Goal: Task Accomplishment & Management: Manage account settings

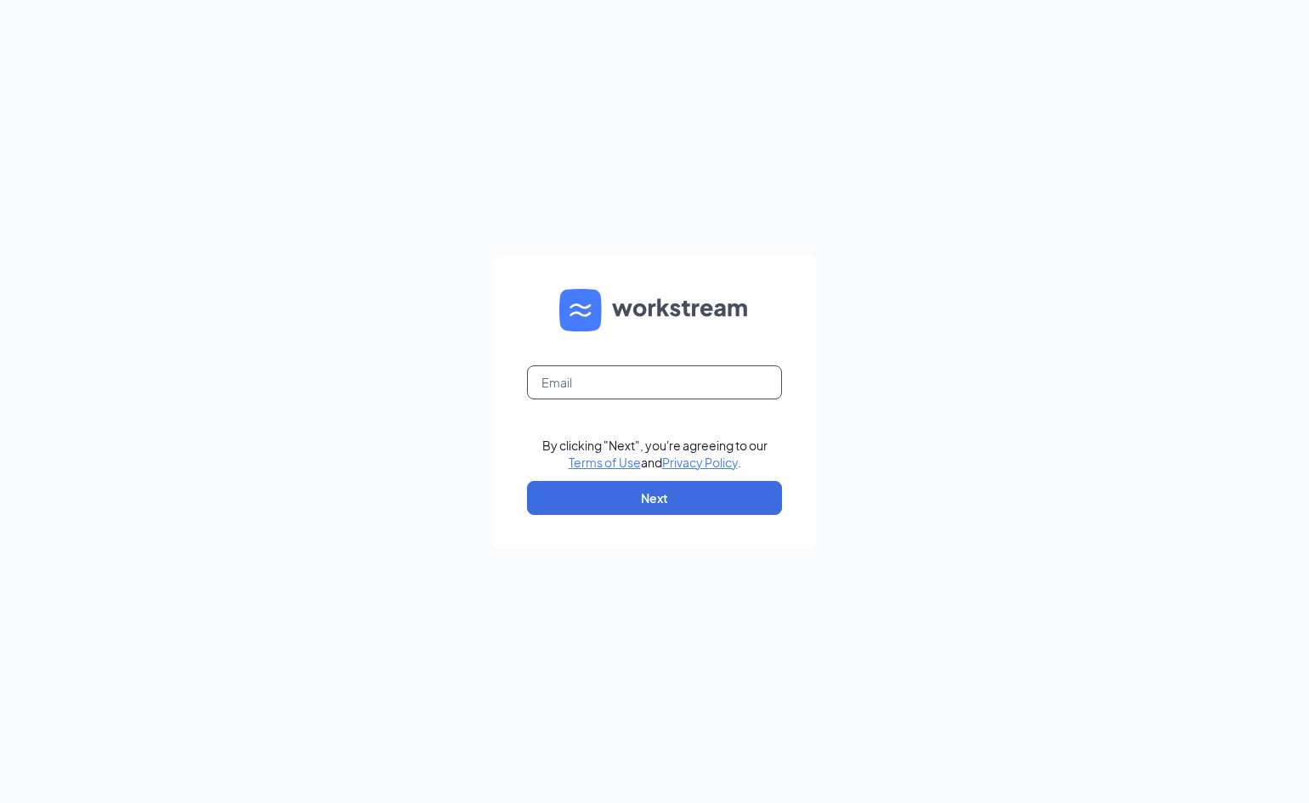
click at [587, 382] on input "text" at bounding box center [654, 382] width 255 height 34
type input "james@jjsubs.com"
click at [637, 506] on button "Next" at bounding box center [654, 498] width 255 height 34
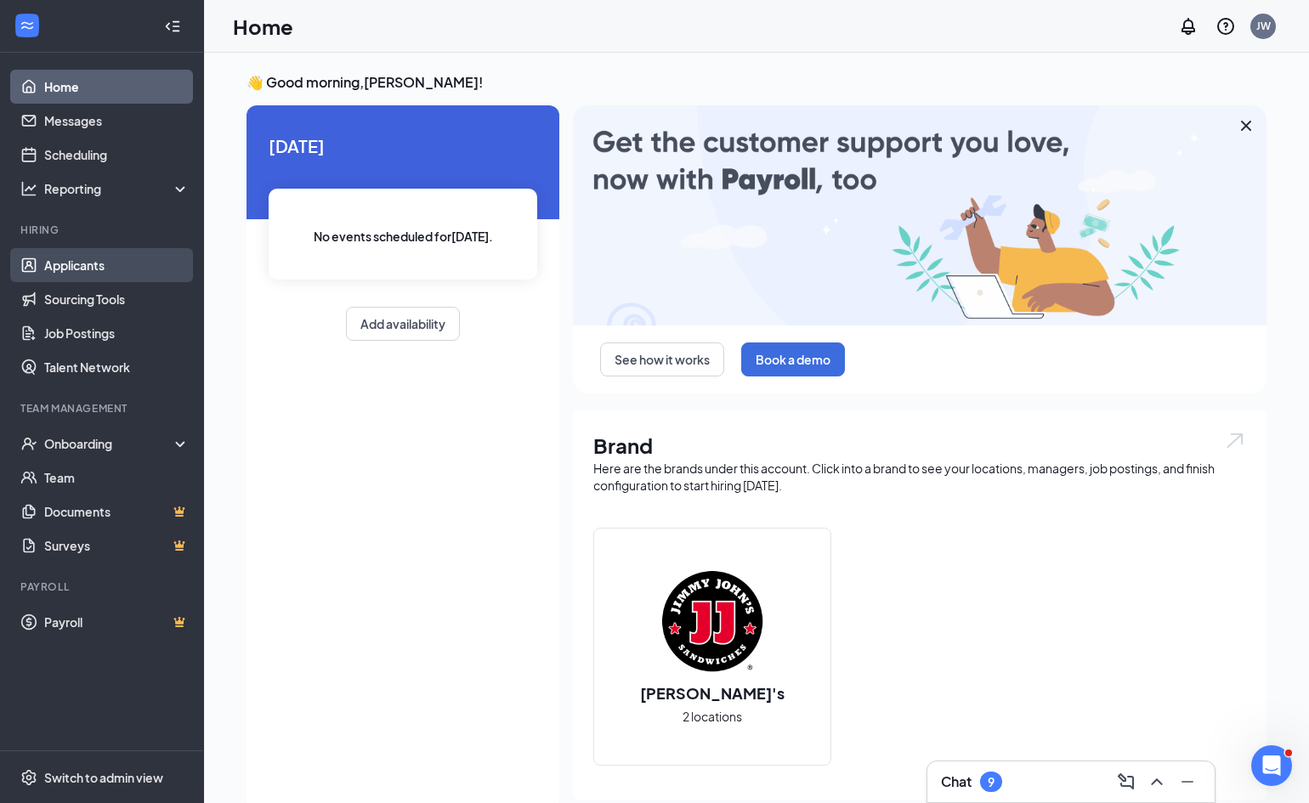
click at [76, 269] on link "Applicants" at bounding box center [116, 265] width 145 height 34
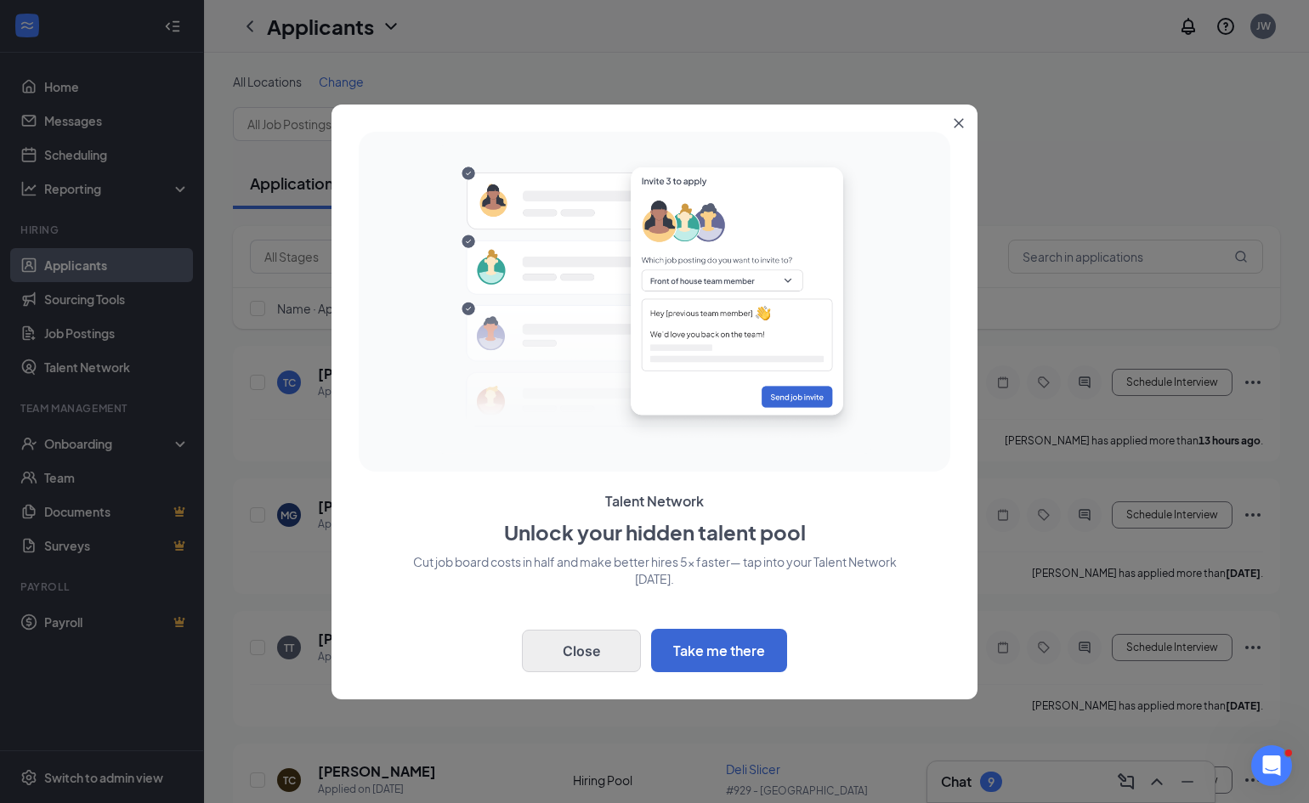
click at [600, 639] on button "Close" at bounding box center [581, 651] width 119 height 42
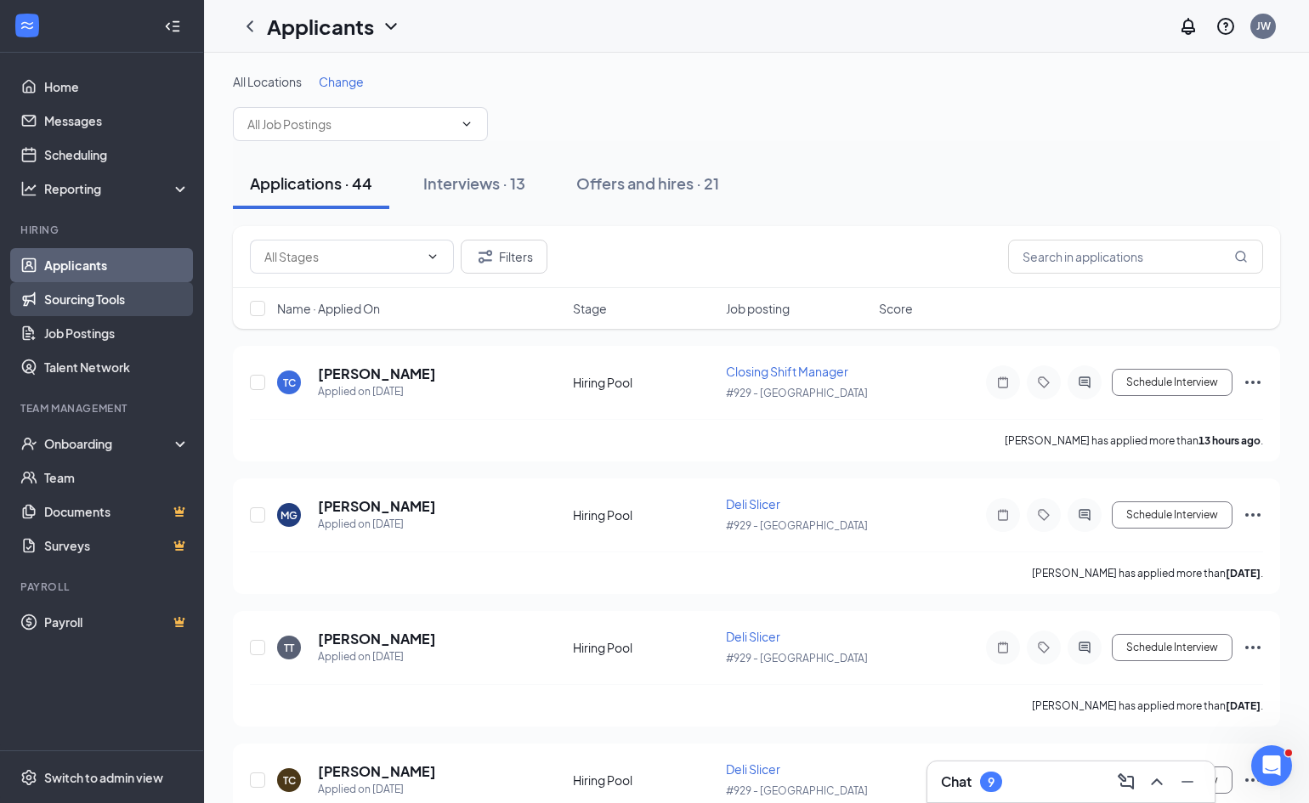
click at [108, 303] on link "Sourcing Tools" at bounding box center [116, 299] width 145 height 34
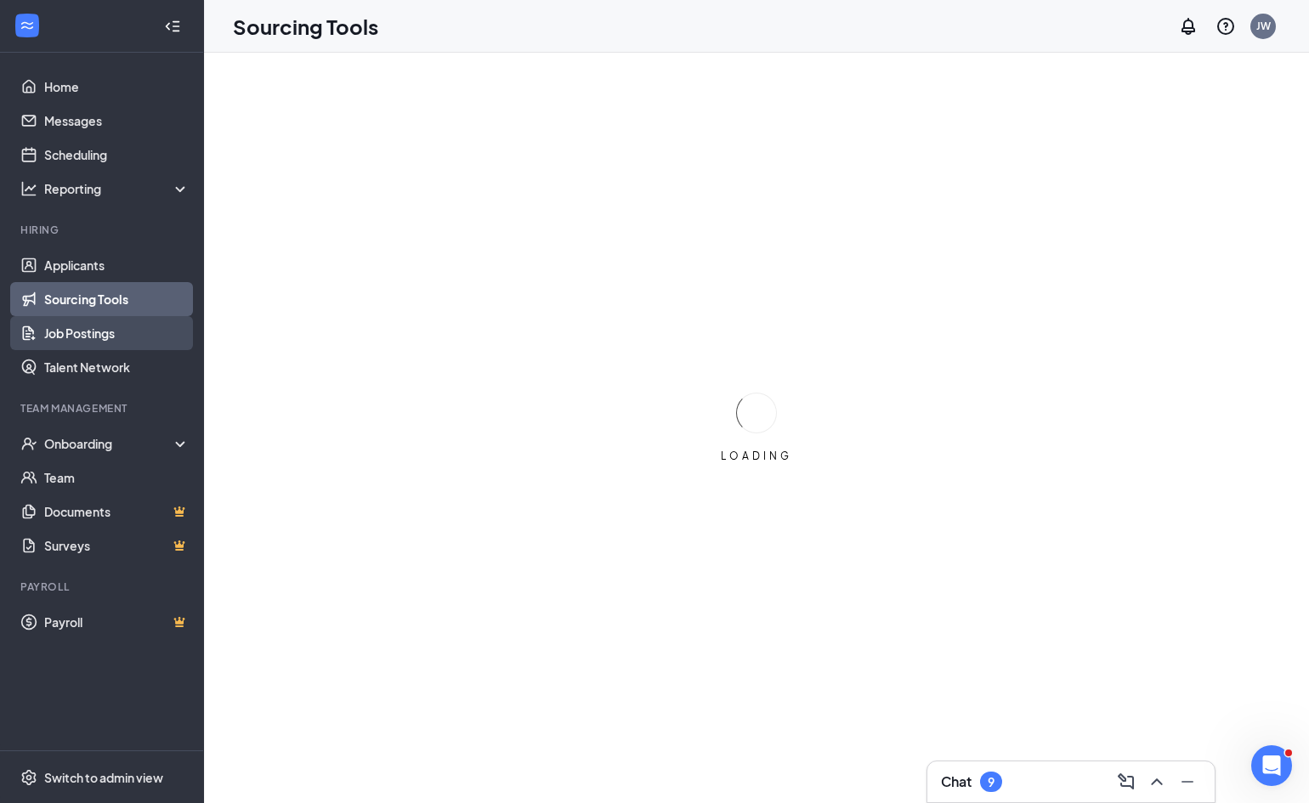
click at [95, 336] on link "Job Postings" at bounding box center [116, 333] width 145 height 34
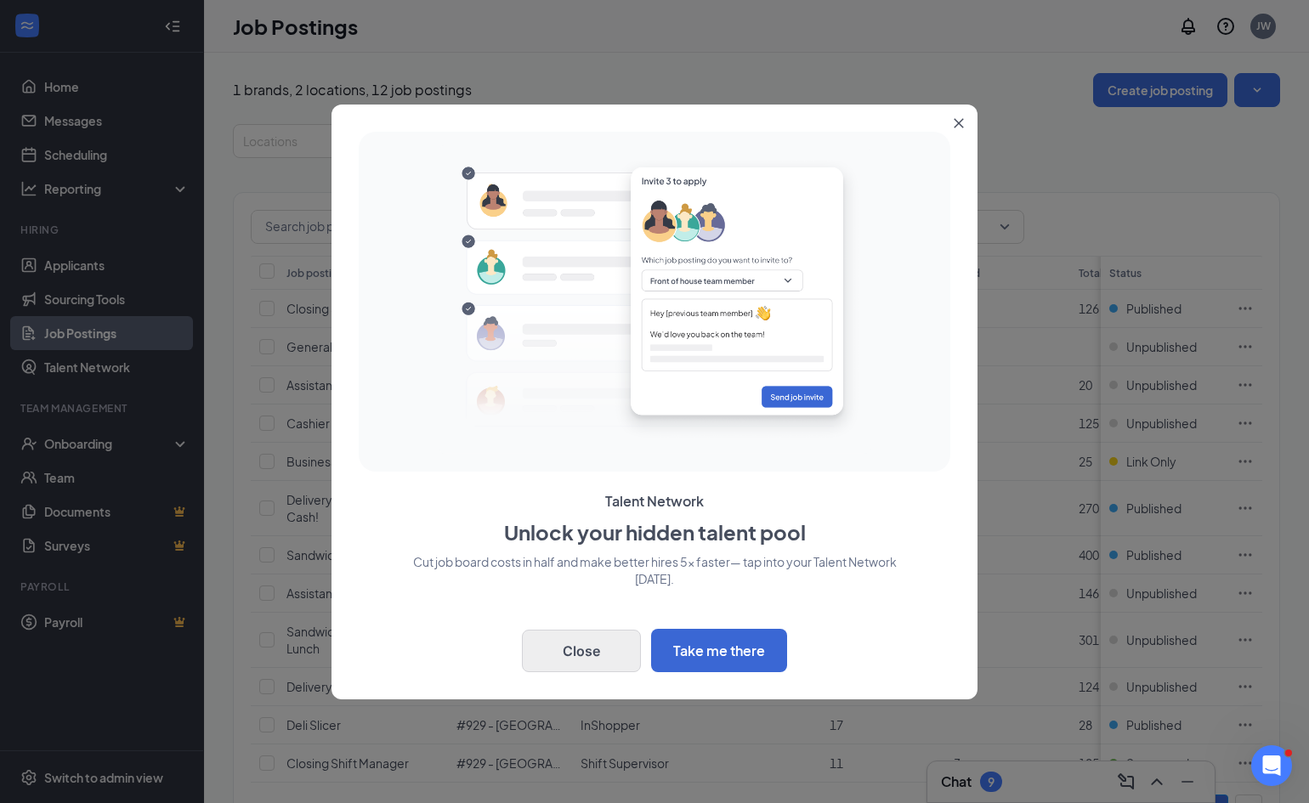
click at [590, 639] on button "Close" at bounding box center [581, 651] width 119 height 42
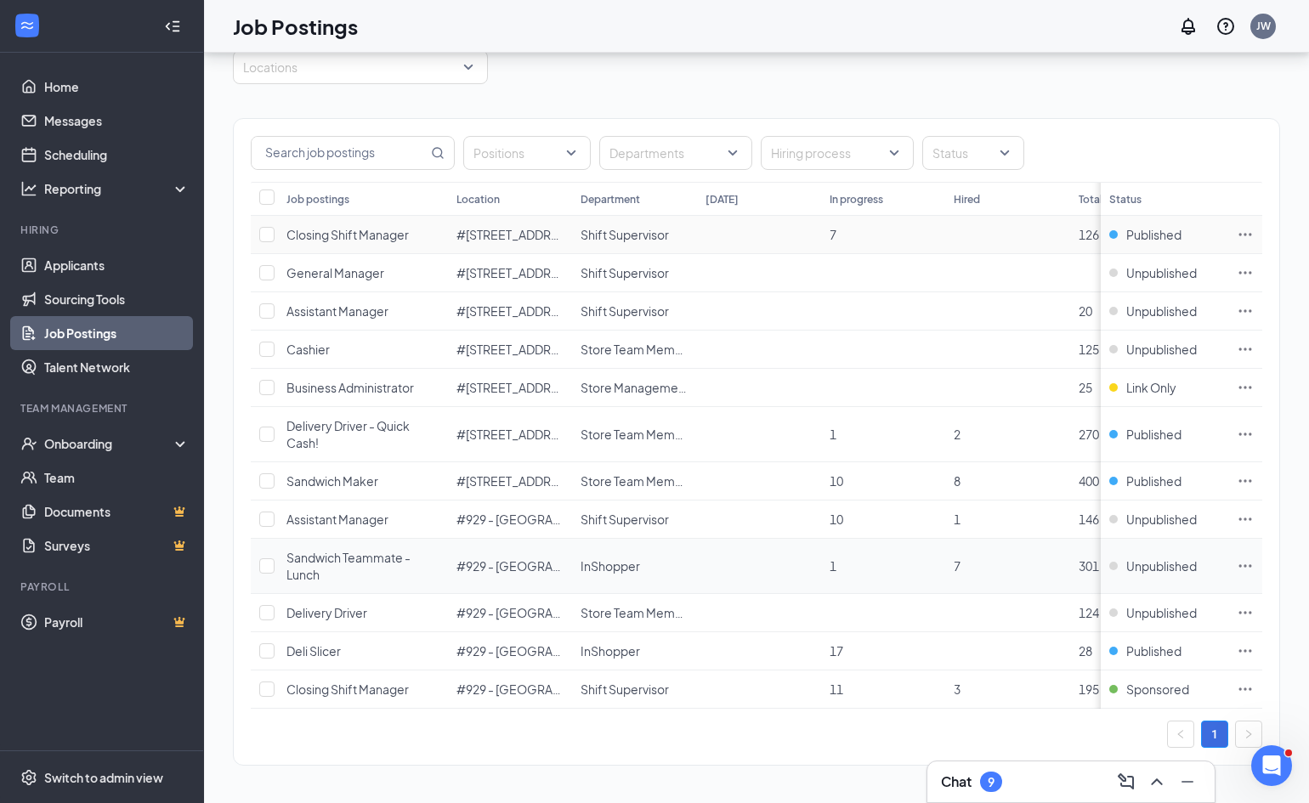
scroll to position [74, 0]
click at [110, 299] on link "Sourcing Tools" at bounding box center [116, 299] width 145 height 34
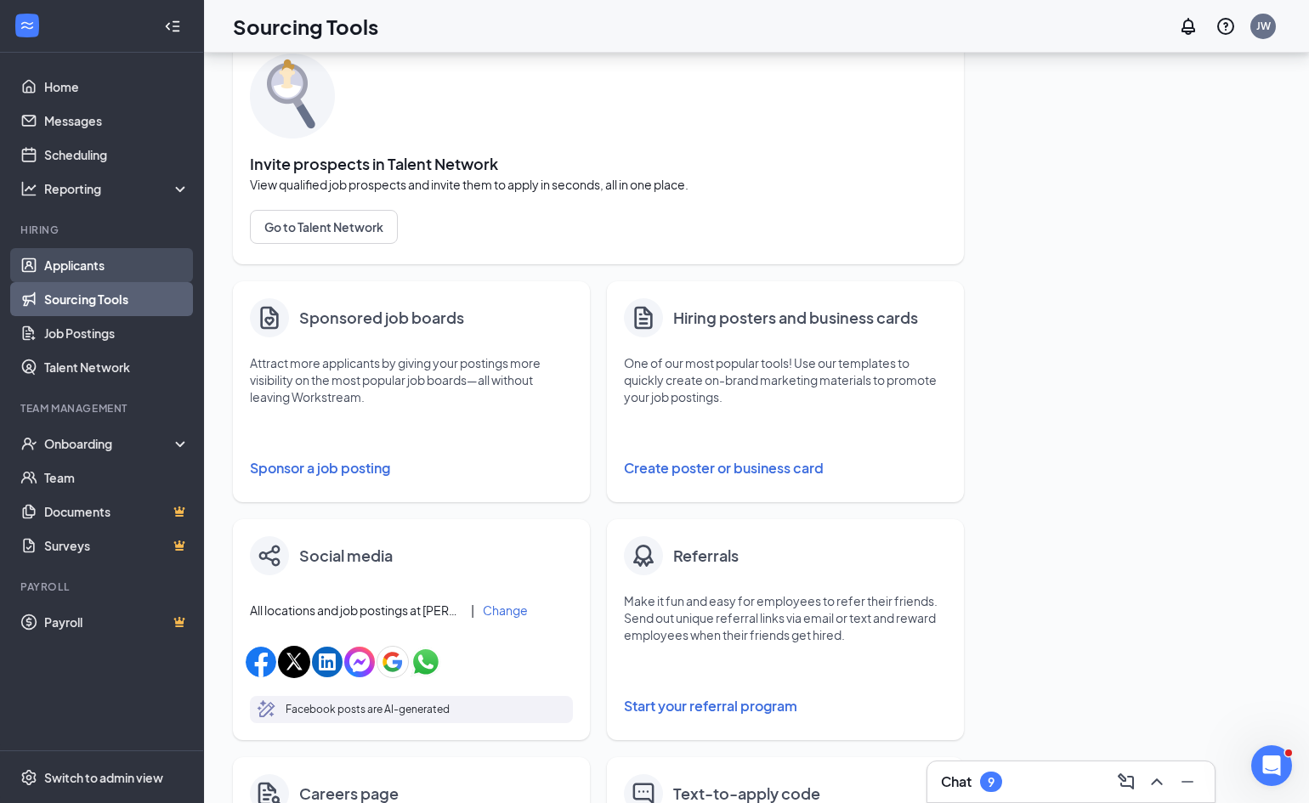
click at [76, 265] on link "Applicants" at bounding box center [116, 265] width 145 height 34
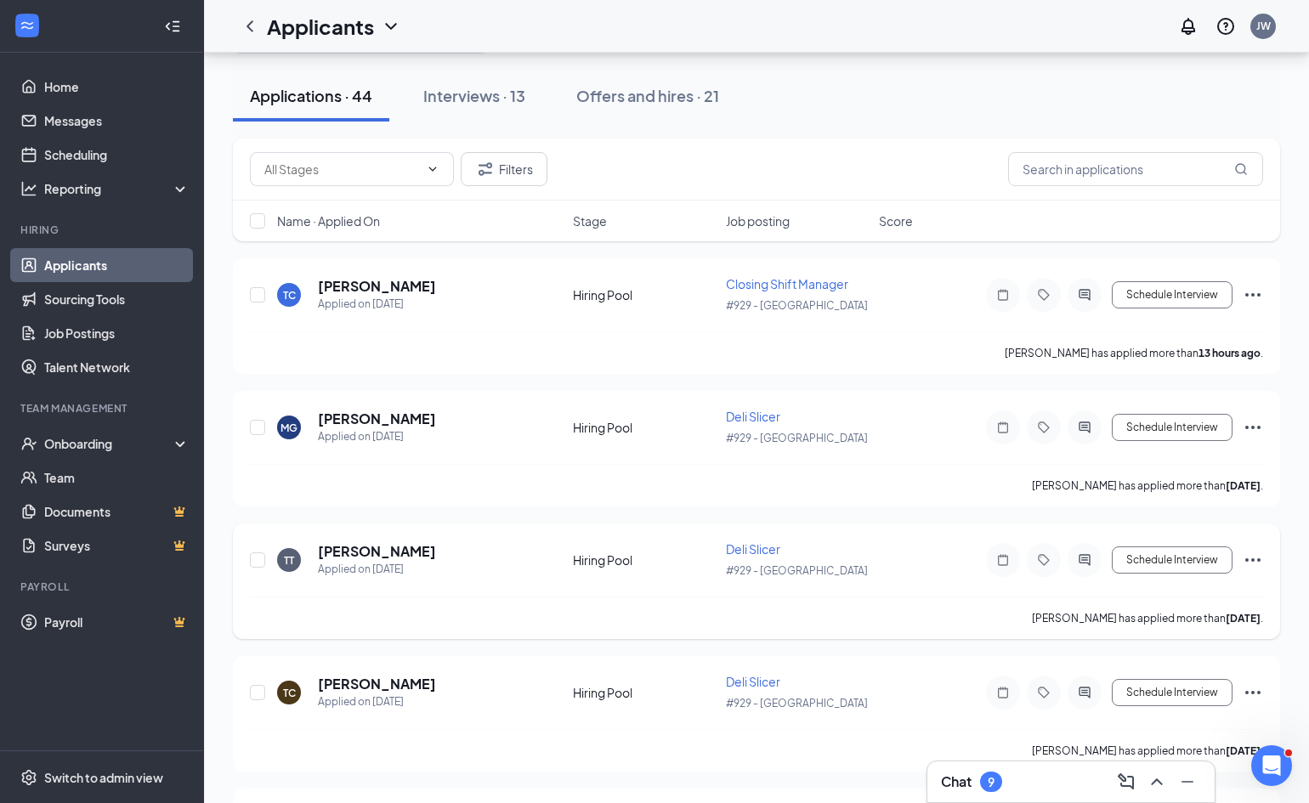
scroll to position [87, 0]
click at [372, 411] on h5 "[PERSON_NAME]" at bounding box center [377, 420] width 118 height 19
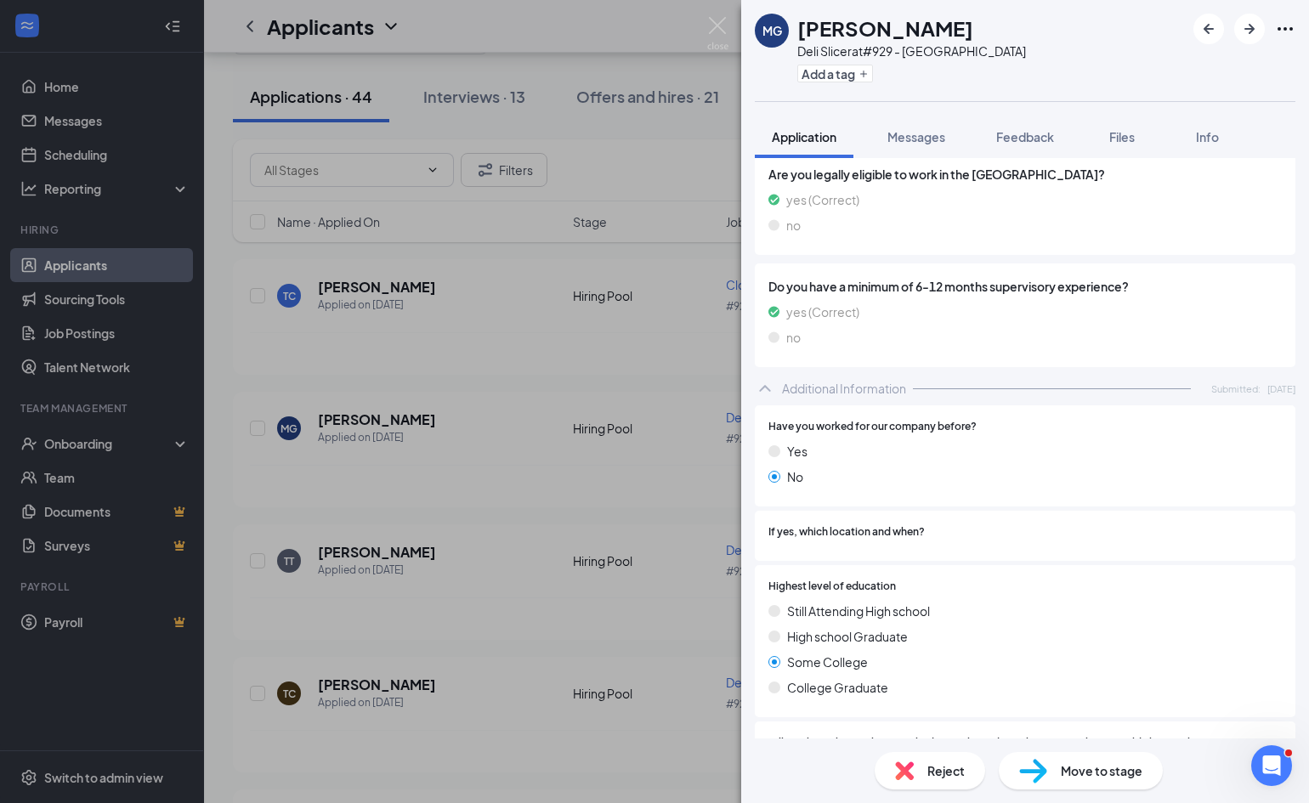
scroll to position [252, 0]
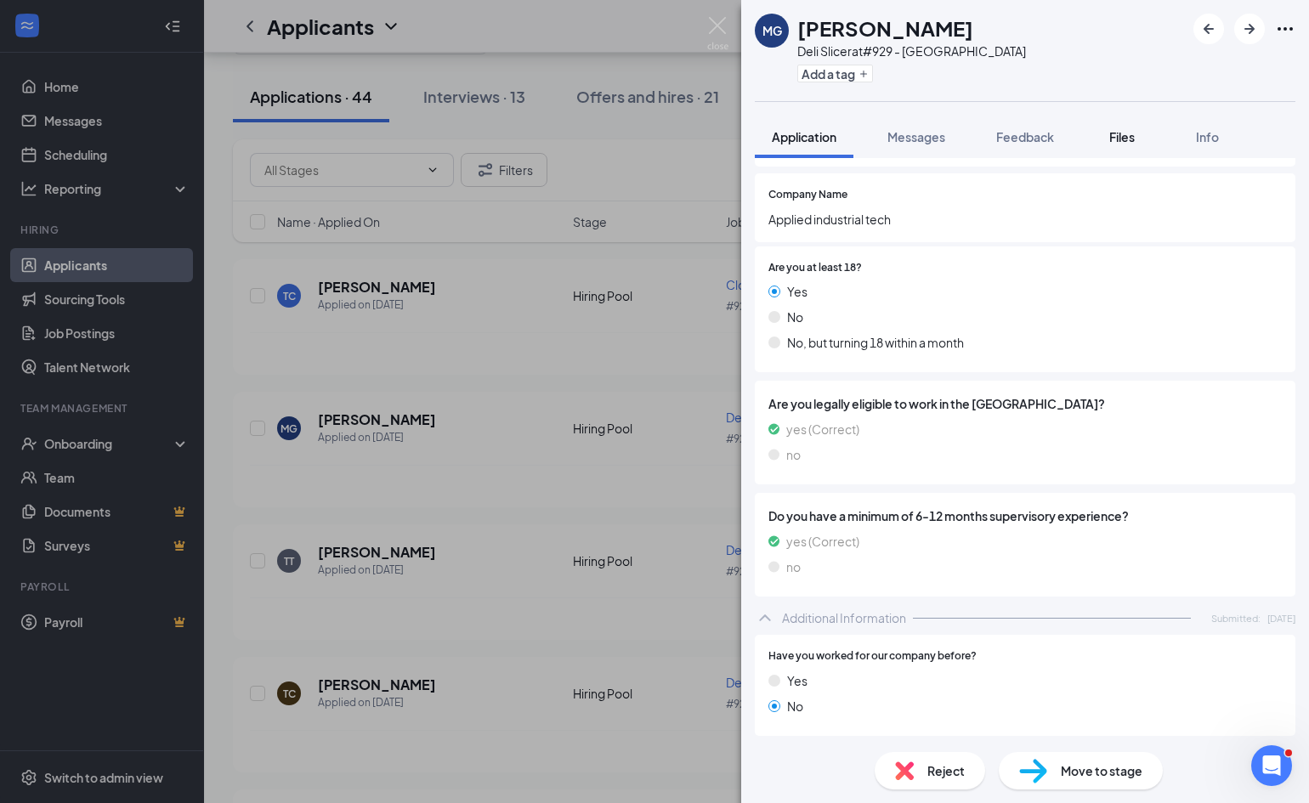
click at [1127, 146] on button "Files" at bounding box center [1122, 137] width 68 height 42
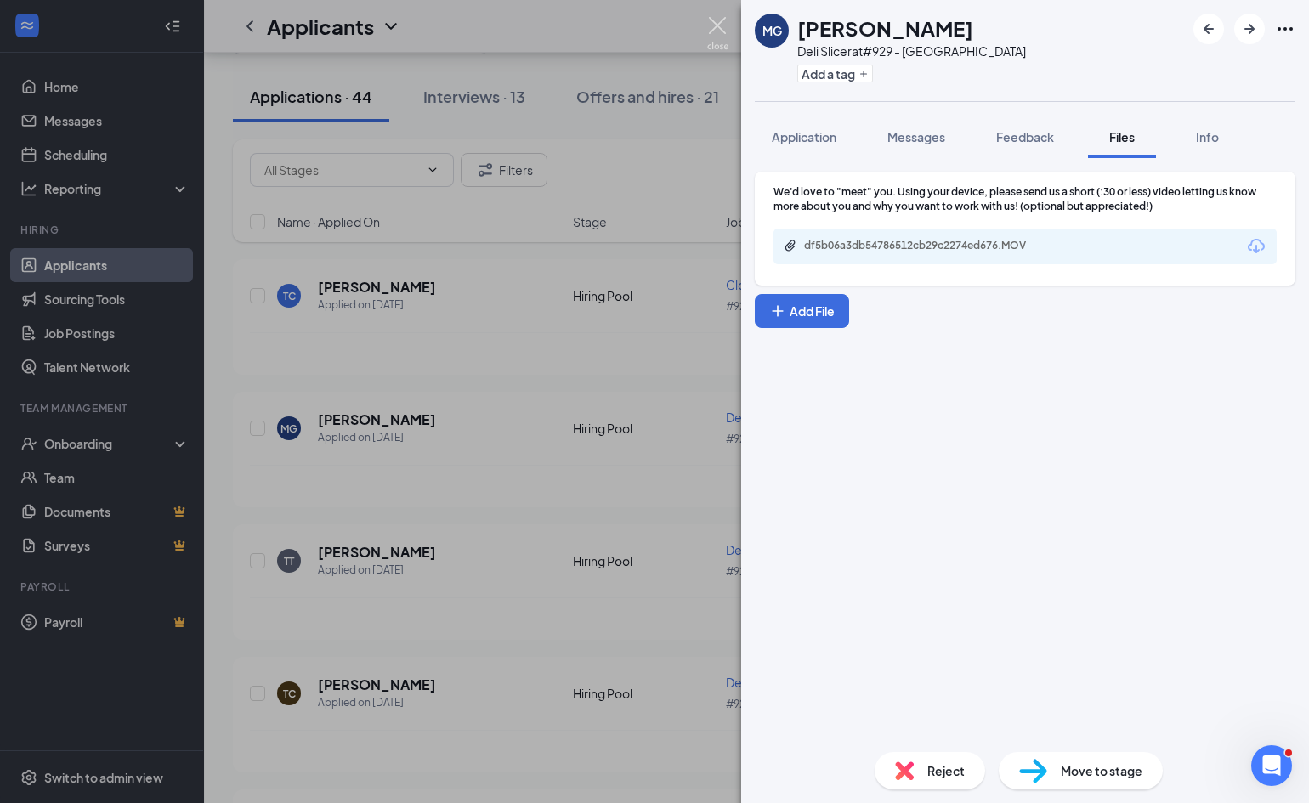
click at [717, 25] on img at bounding box center [717, 33] width 21 height 33
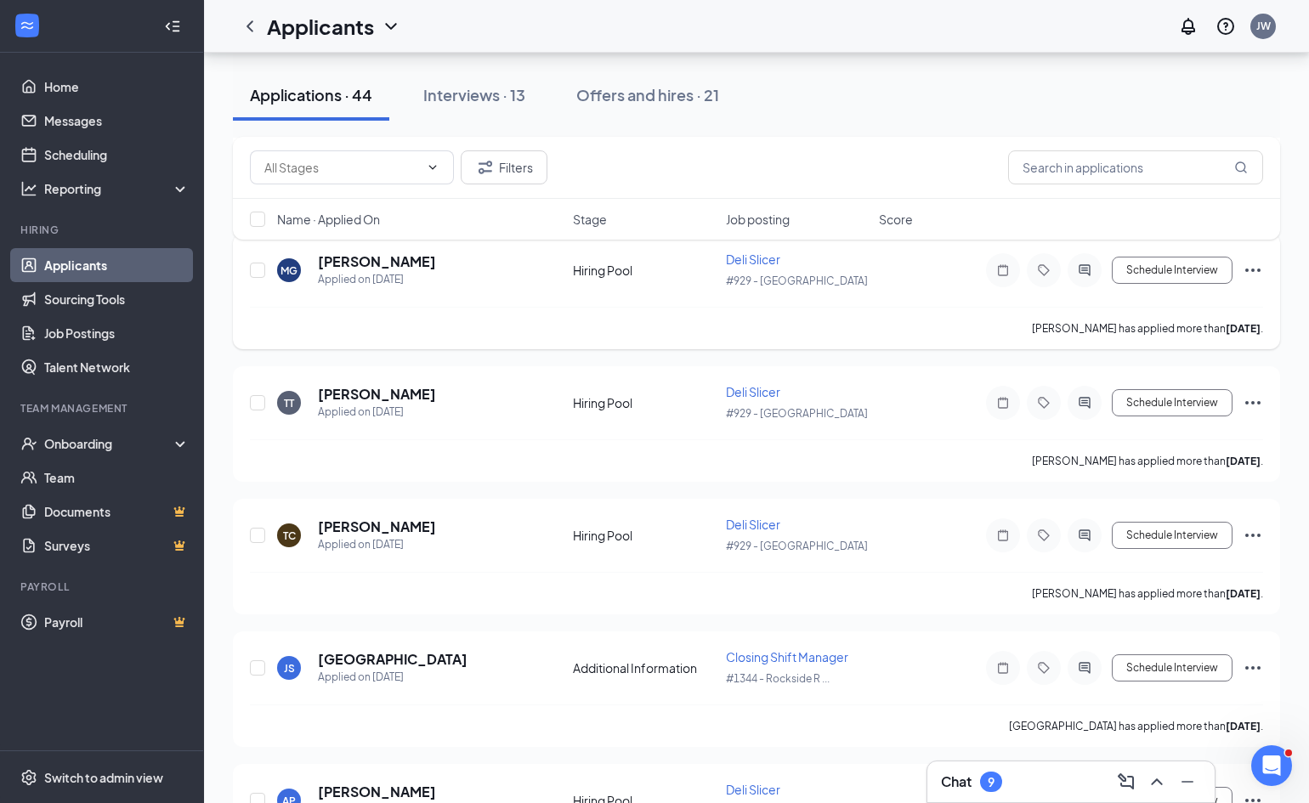
scroll to position [258, 0]
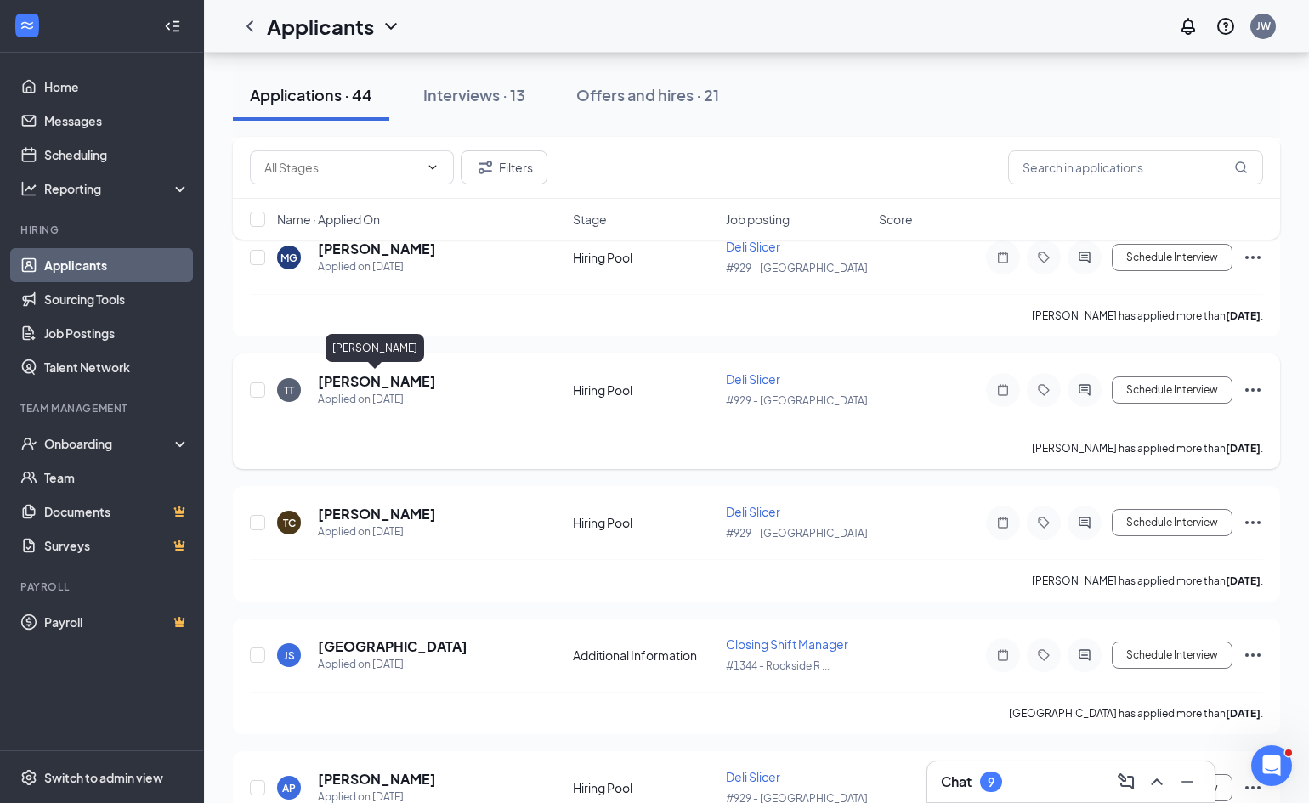
click at [357, 385] on h5 "[PERSON_NAME]" at bounding box center [377, 381] width 118 height 19
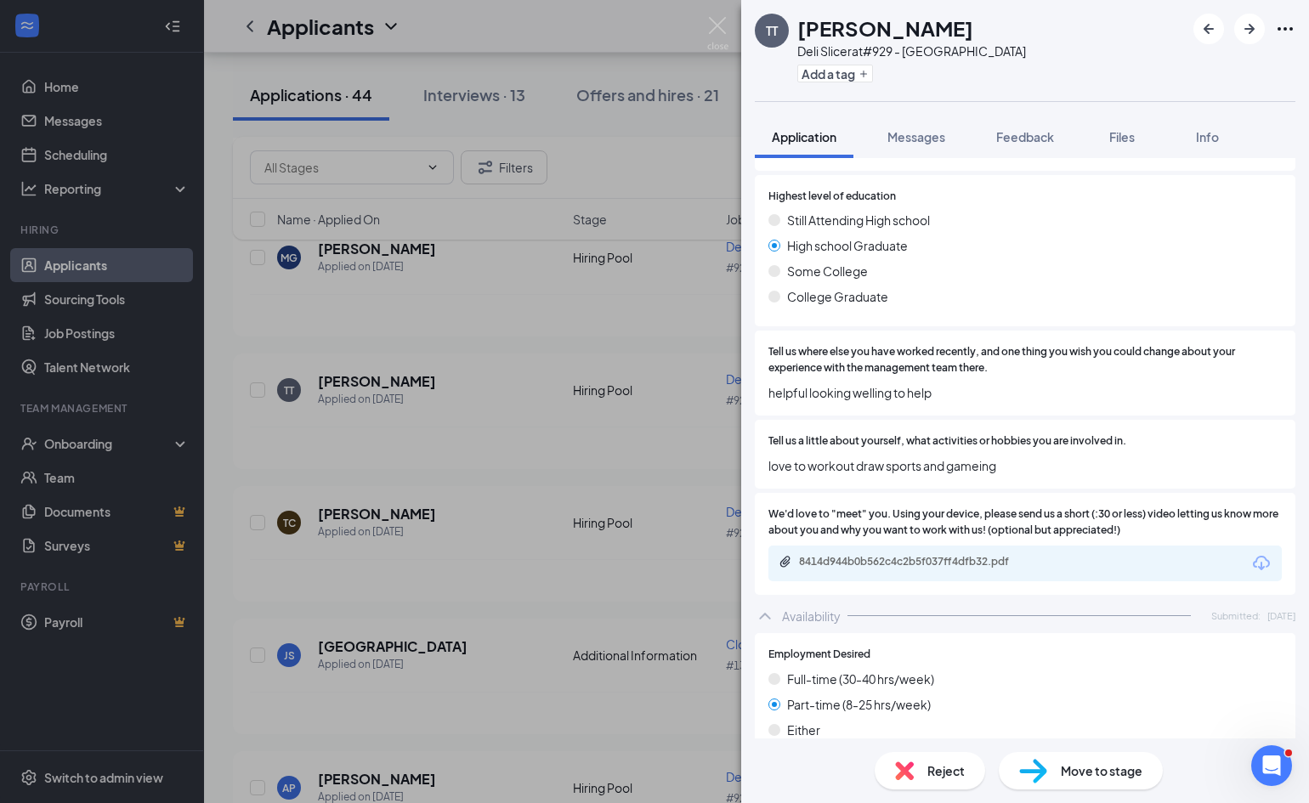
scroll to position [904, 0]
click at [934, 554] on div "8414d944b0b562c4c2b5f037ff4dfb32.pdf" at bounding box center [918, 561] width 238 height 14
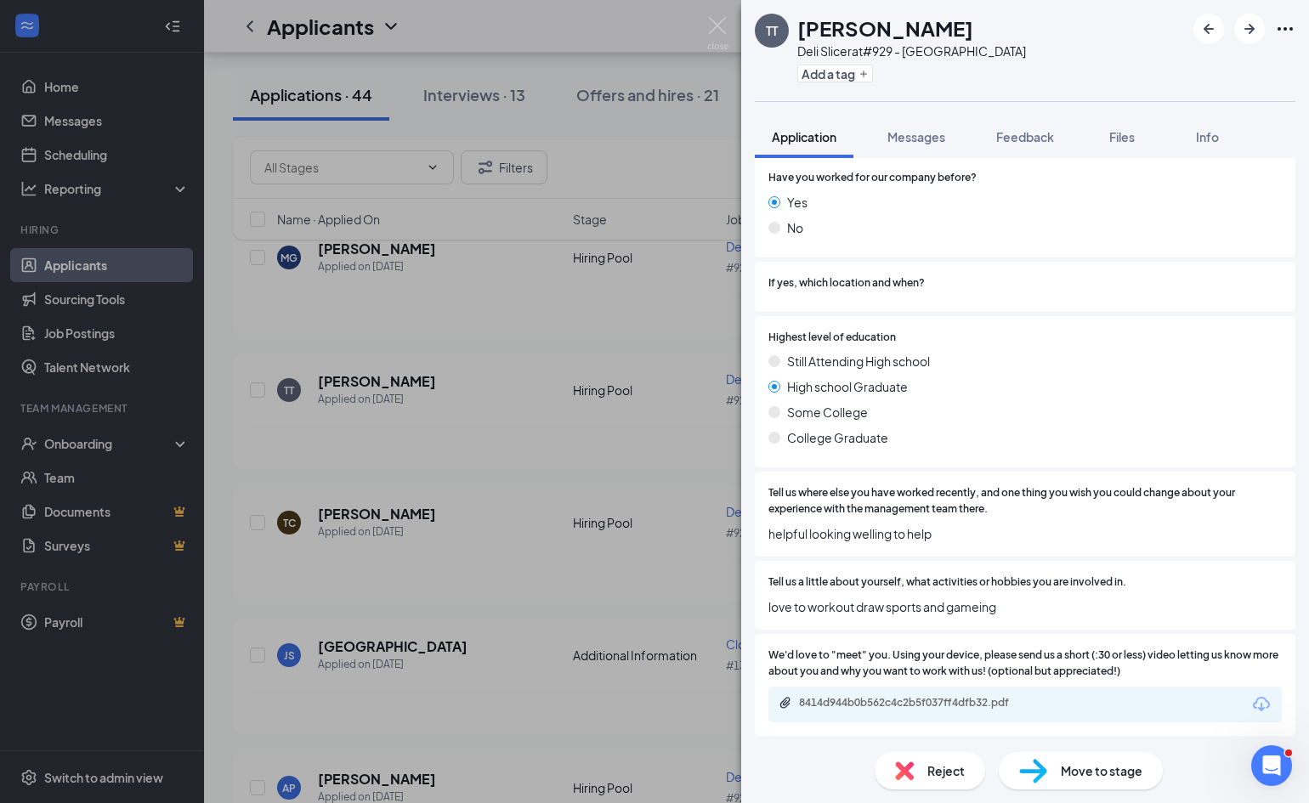
scroll to position [755, 0]
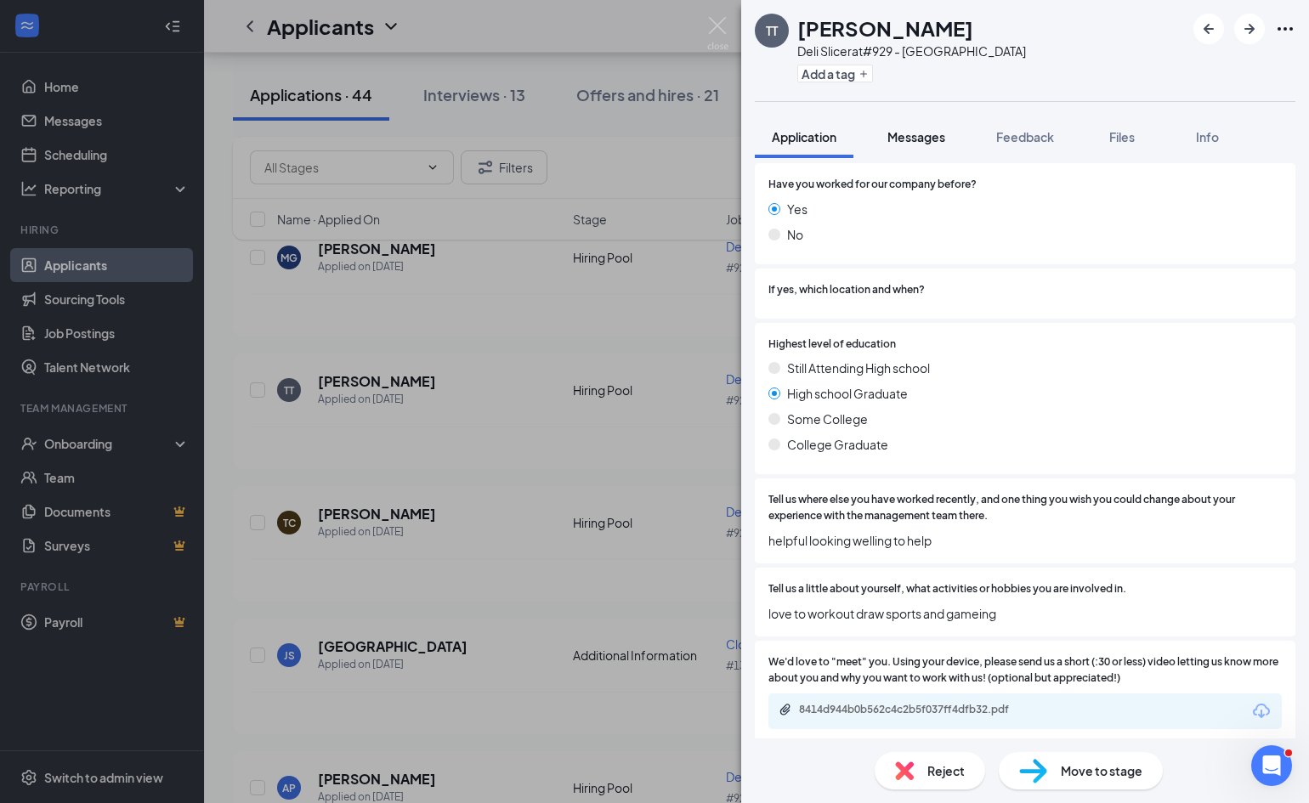
click at [926, 134] on span "Messages" at bounding box center [916, 136] width 58 height 15
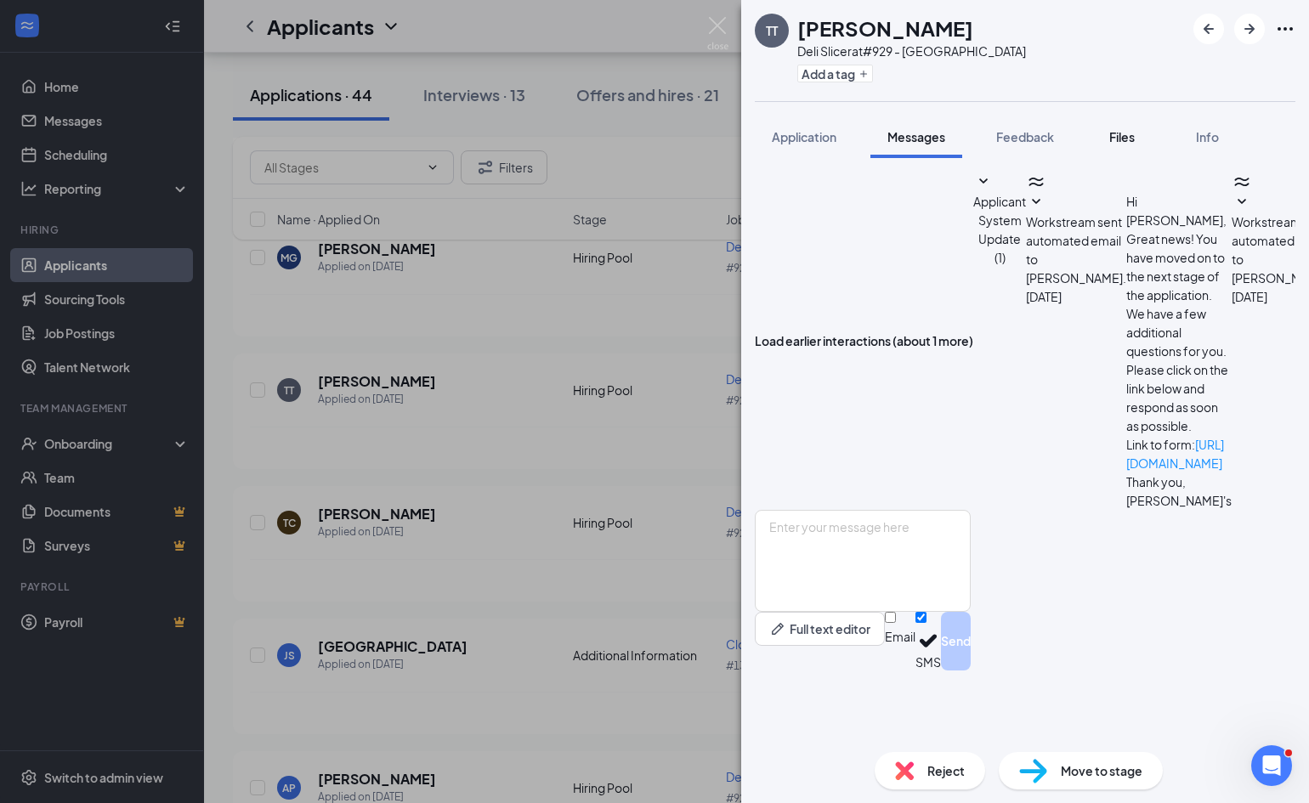
click at [1127, 139] on span "Files" at bounding box center [1121, 136] width 25 height 15
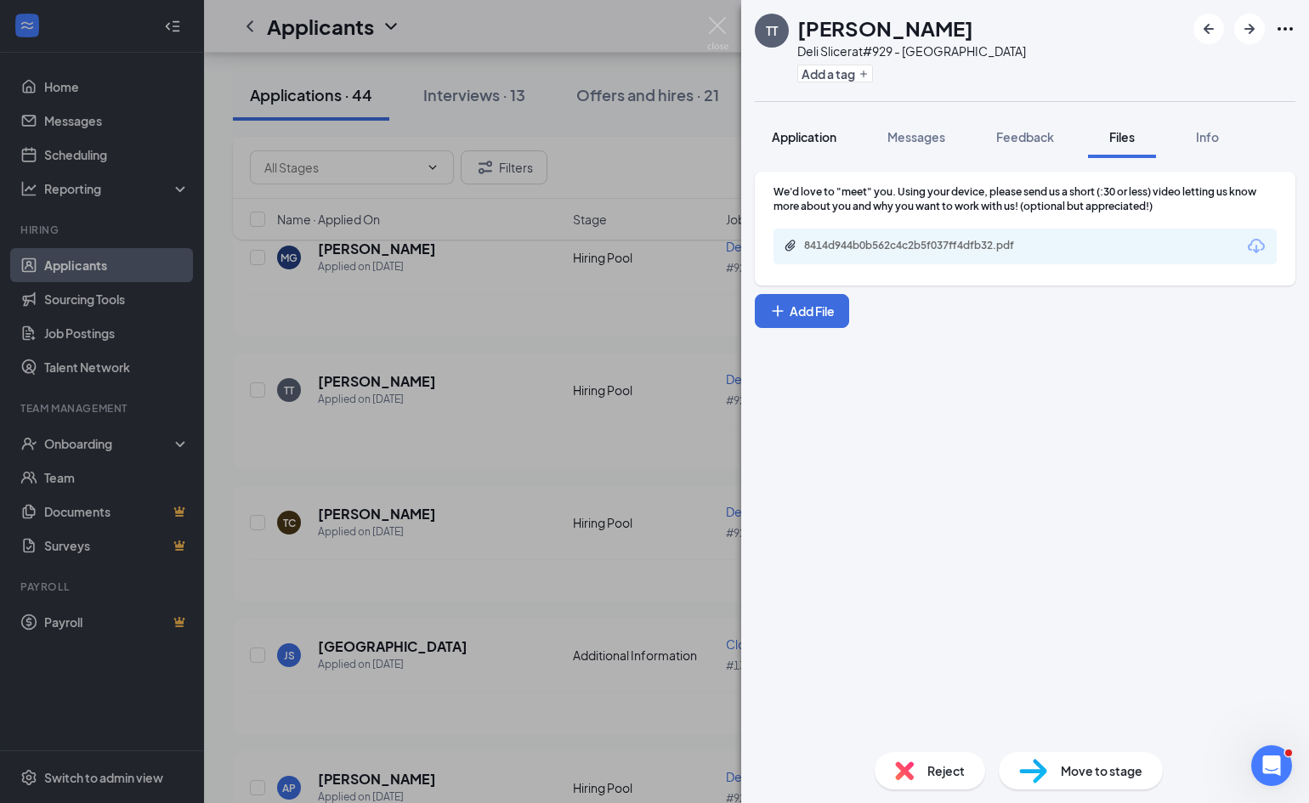
click at [804, 139] on span "Application" at bounding box center [804, 136] width 65 height 15
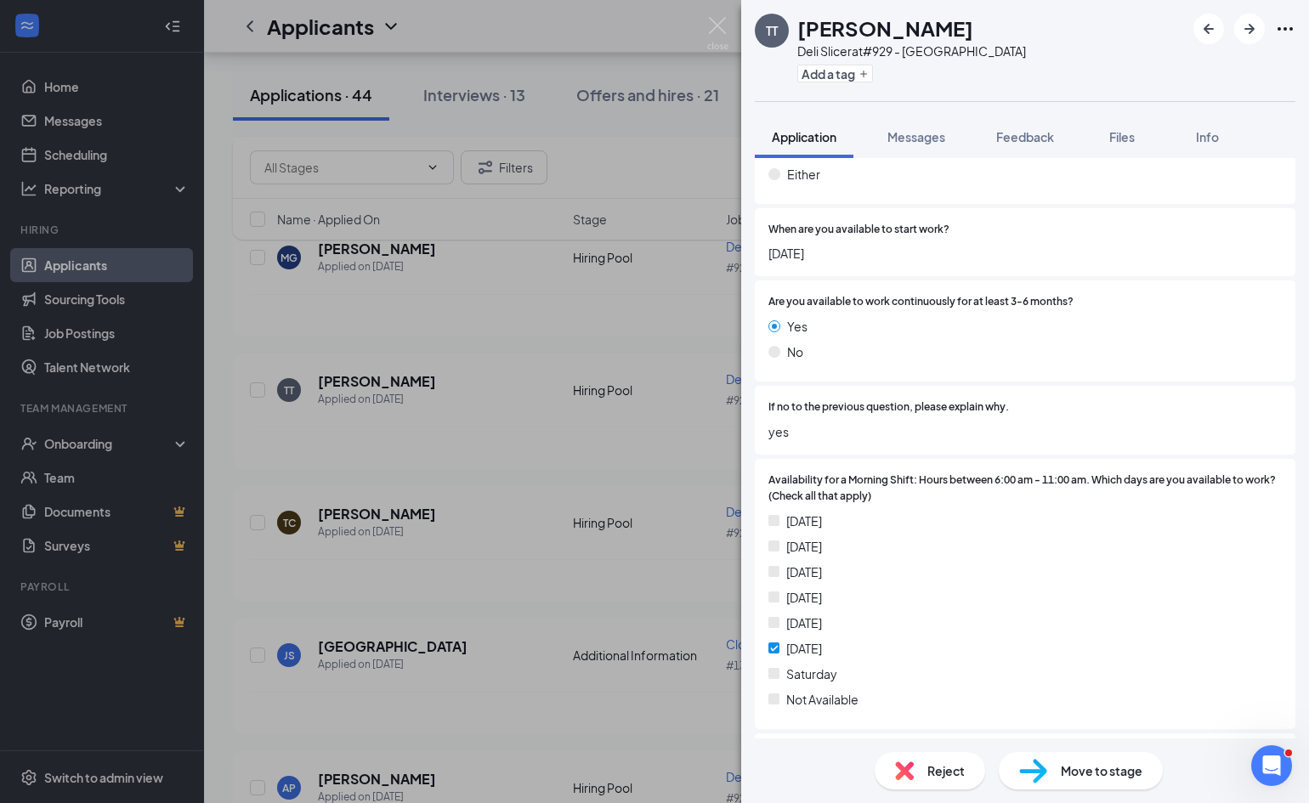
scroll to position [1431, 0]
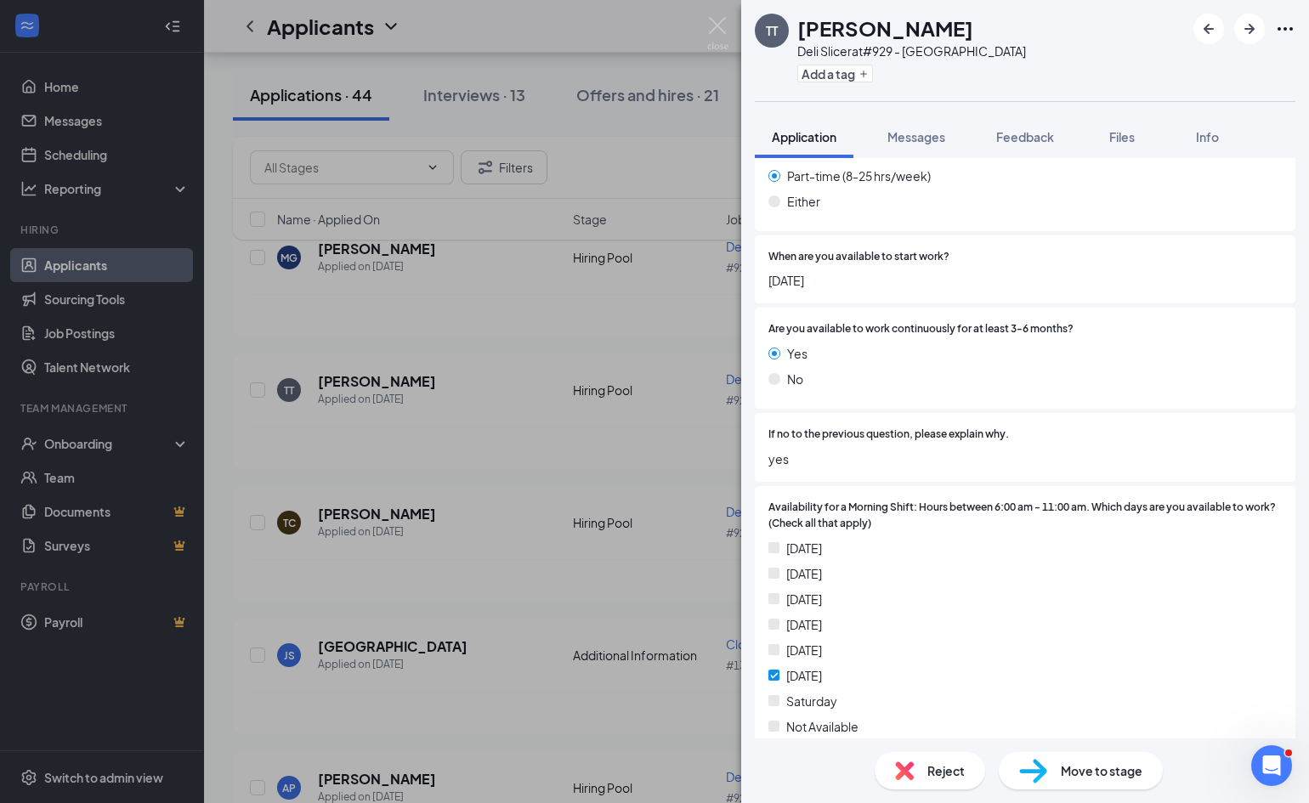
click at [938, 785] on div "Reject" at bounding box center [930, 770] width 110 height 37
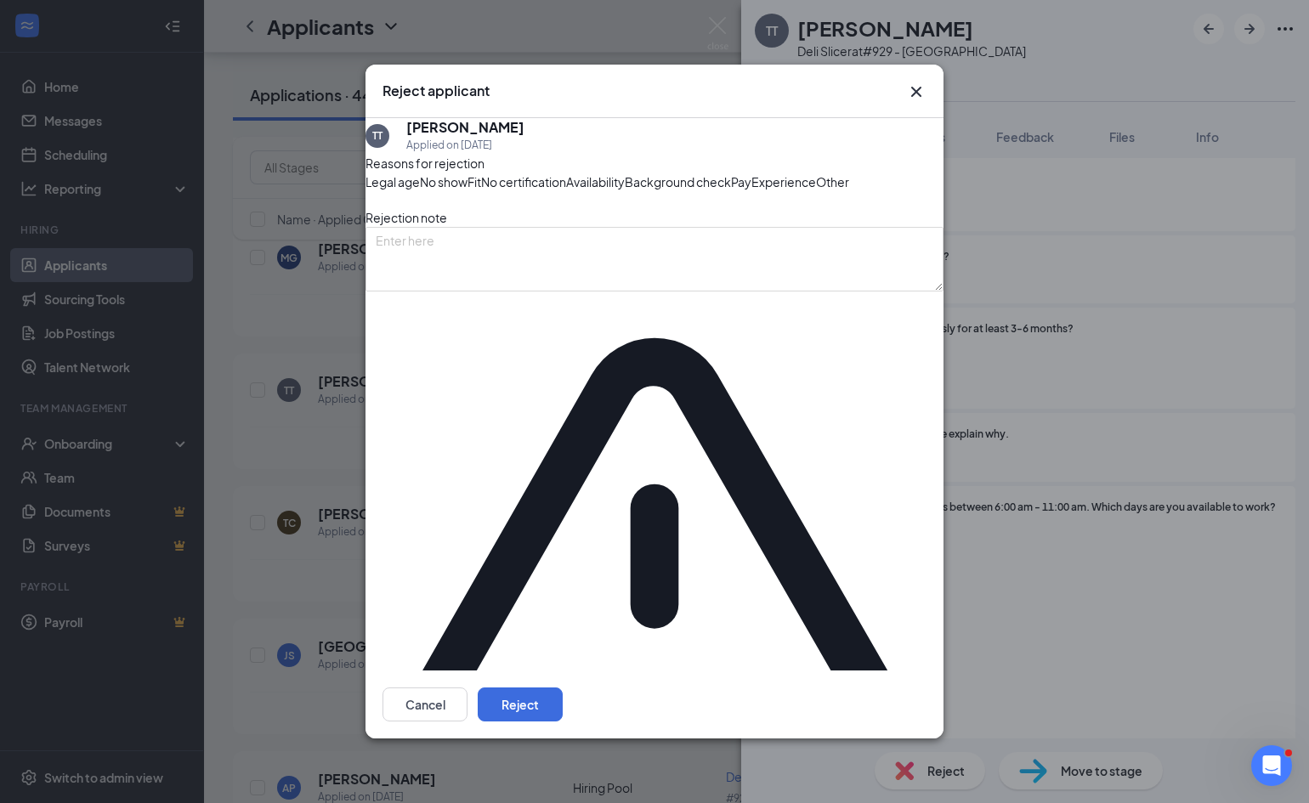
click at [625, 191] on span "Availability" at bounding box center [595, 182] width 59 height 19
click at [563, 688] on button "Reject" at bounding box center [520, 705] width 85 height 34
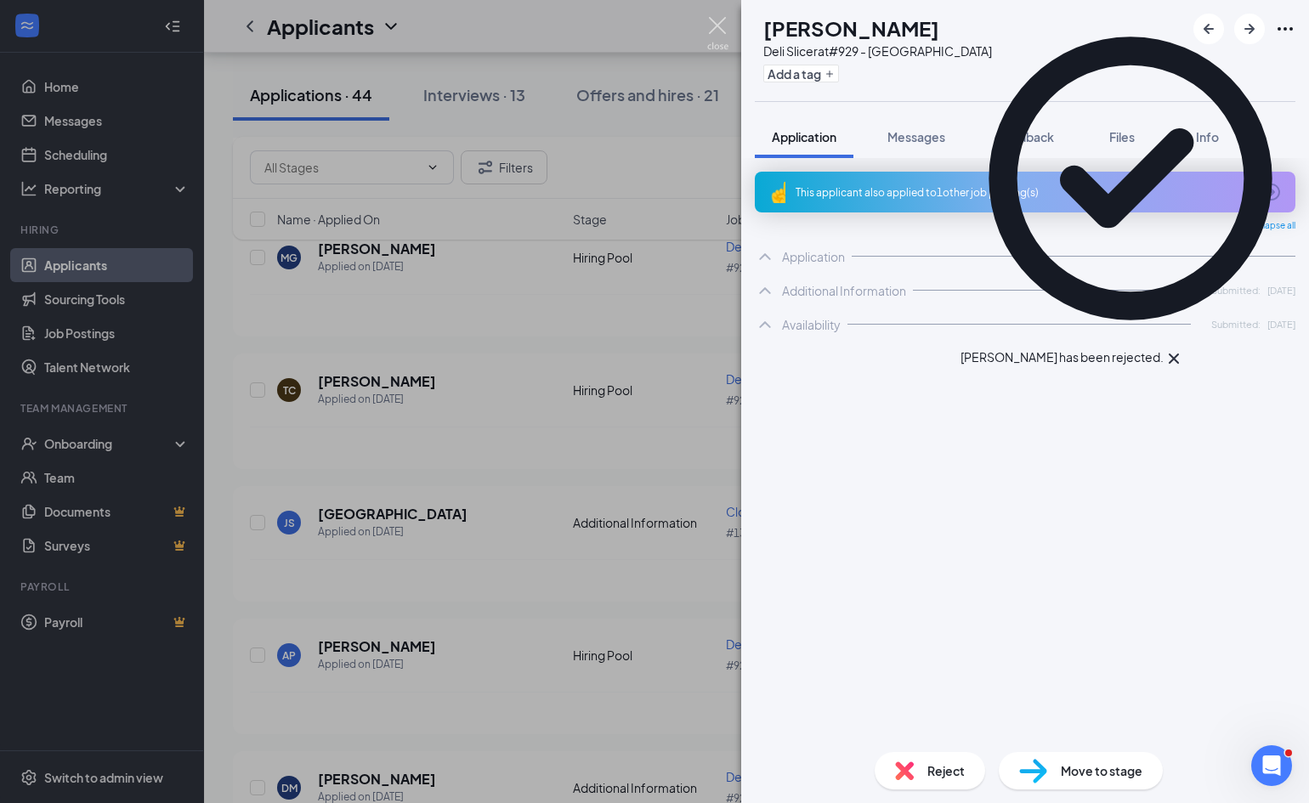
click at [719, 26] on img at bounding box center [717, 33] width 21 height 33
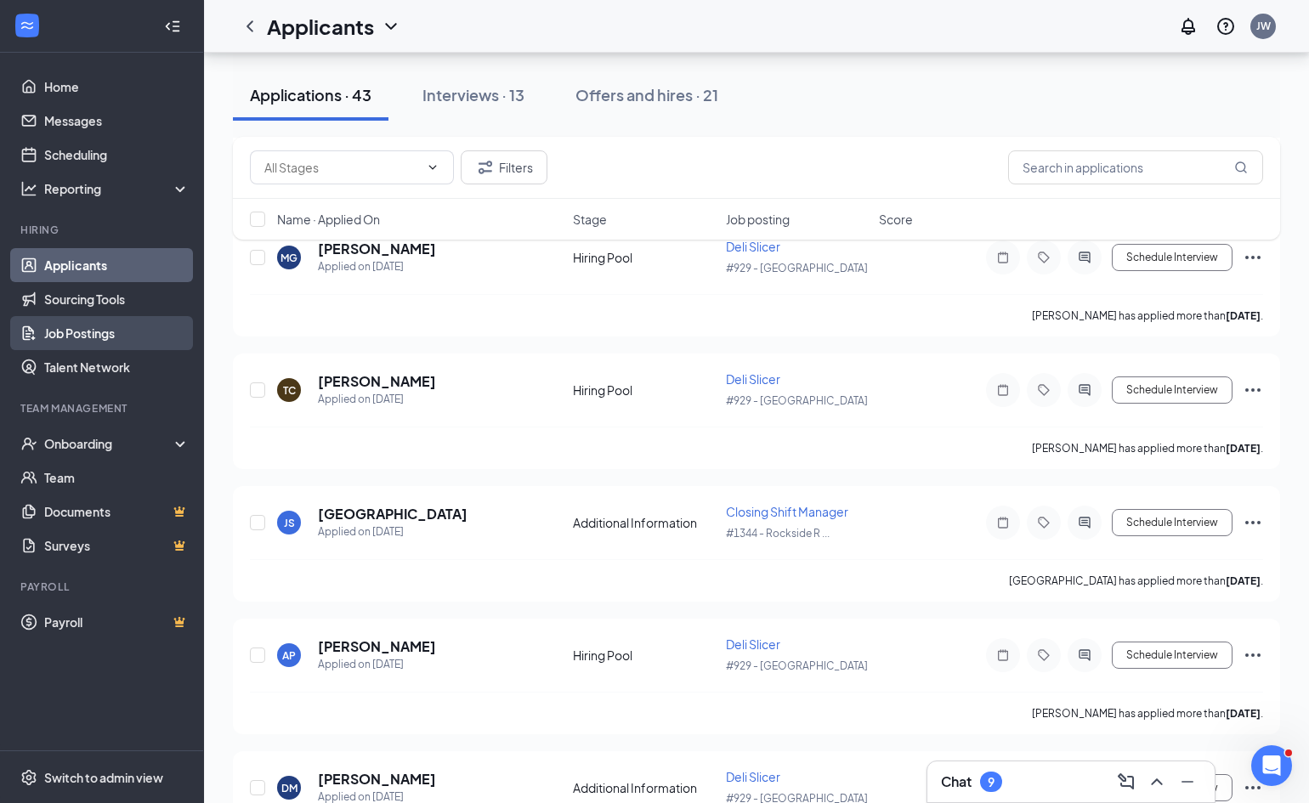
click at [72, 337] on link "Job Postings" at bounding box center [116, 333] width 145 height 34
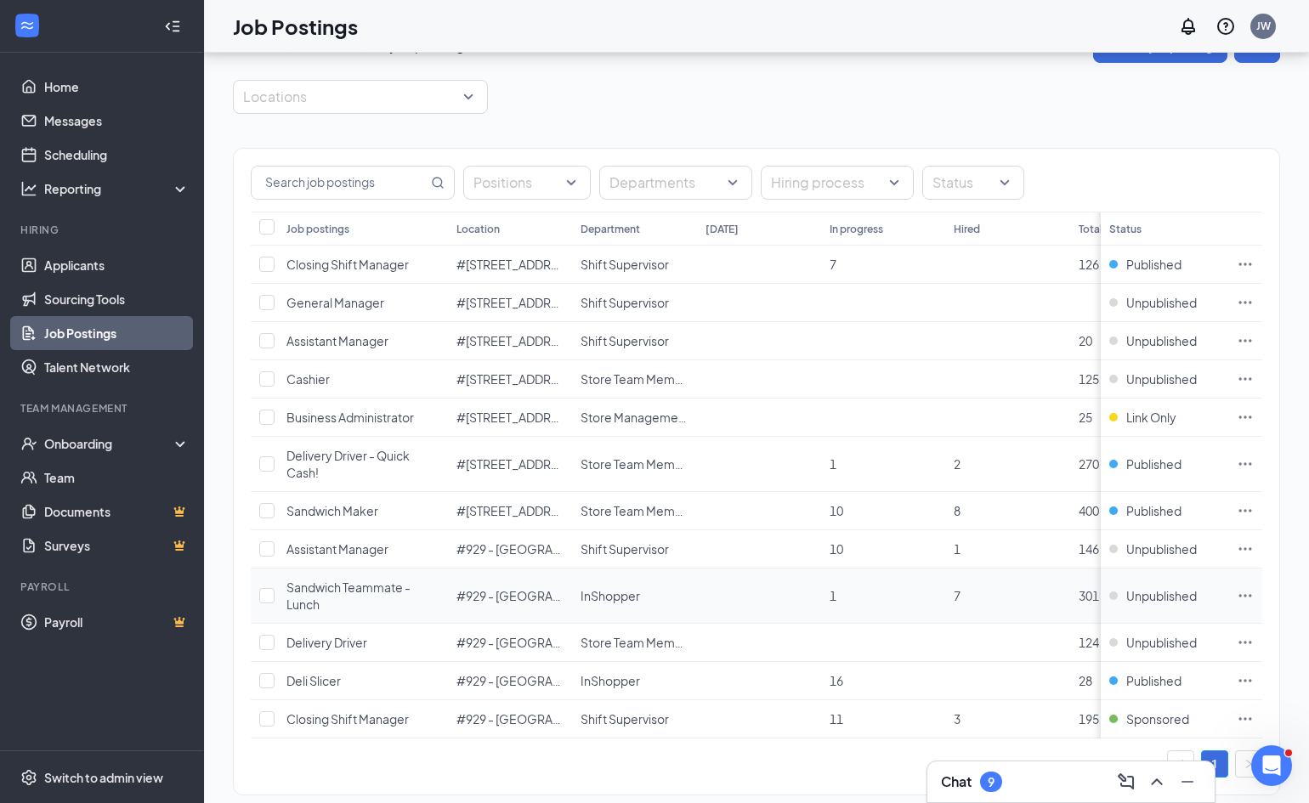
scroll to position [59, 0]
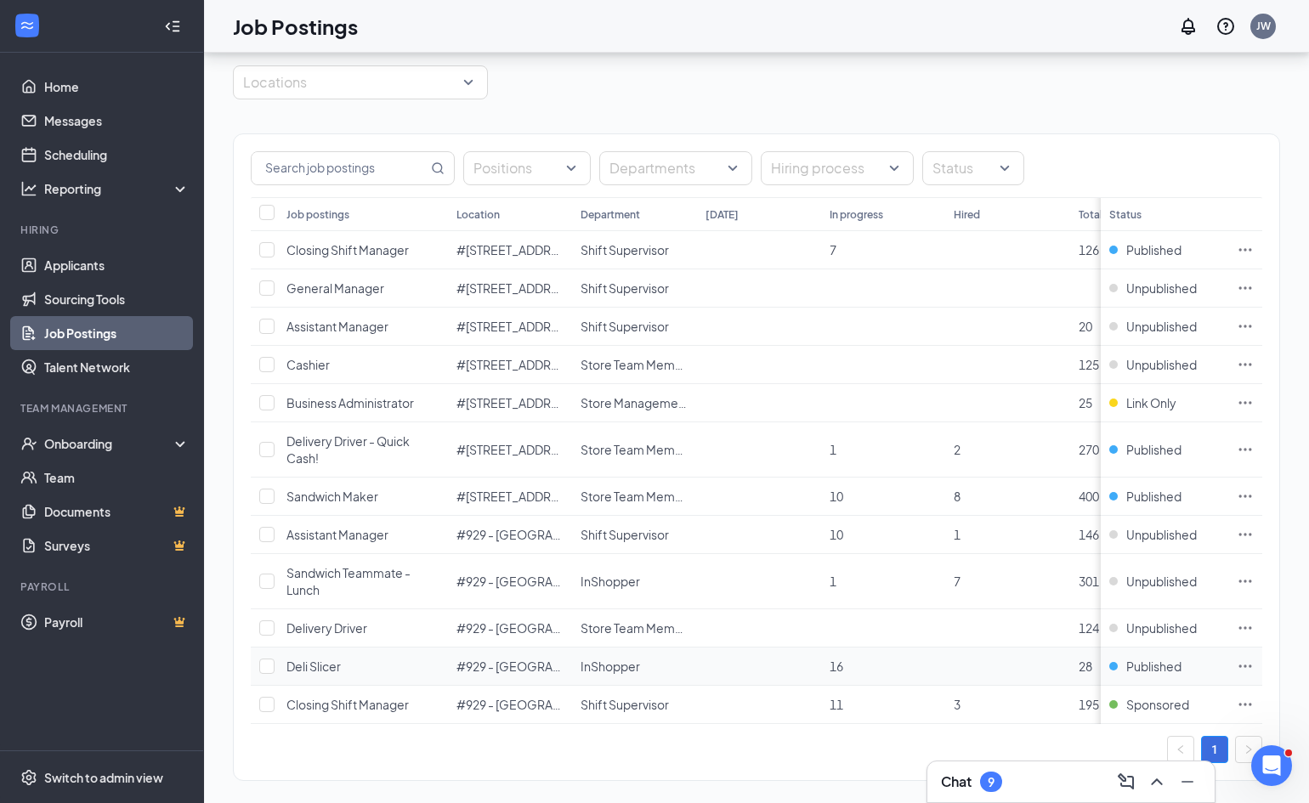
click at [1246, 668] on icon "Ellipses" at bounding box center [1245, 666] width 17 height 17
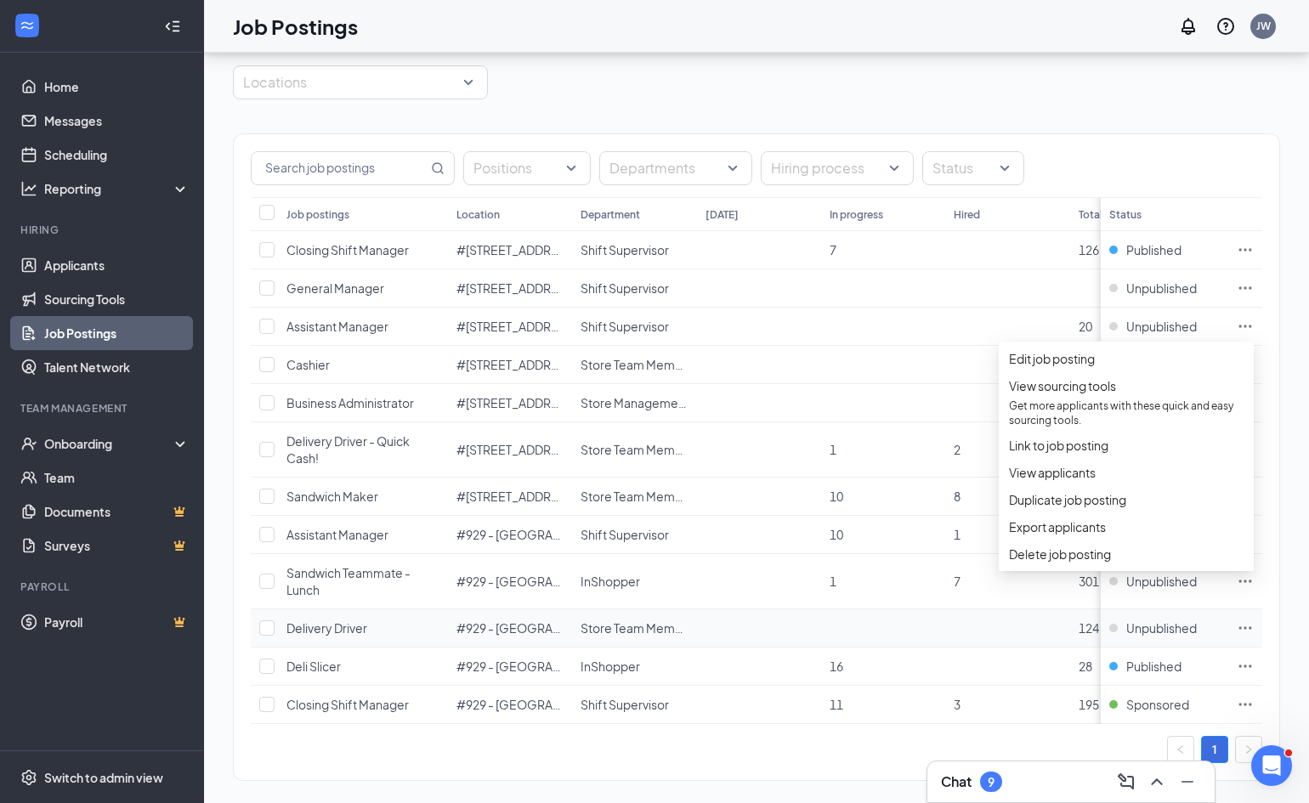
click at [986, 623] on td at bounding box center [1007, 628] width 124 height 38
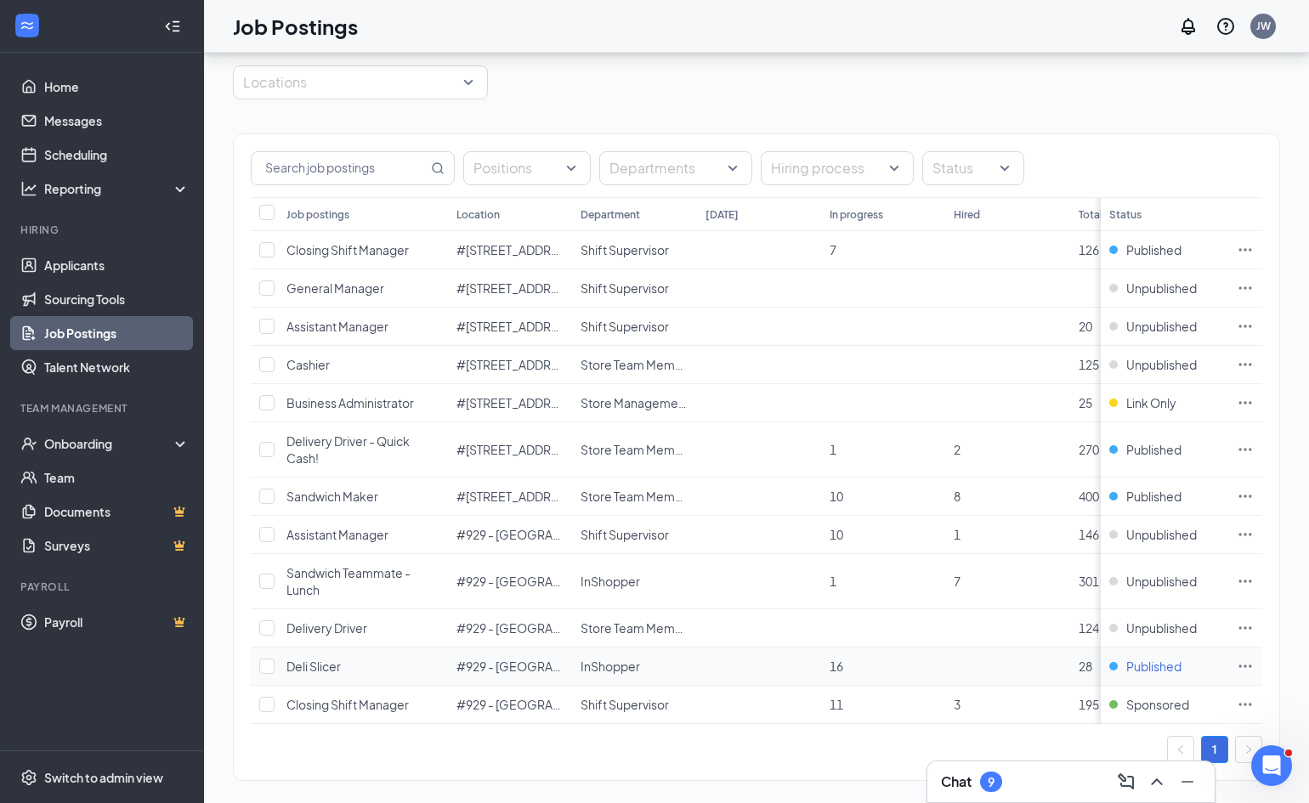
click at [1166, 668] on span "Published" at bounding box center [1153, 666] width 55 height 17
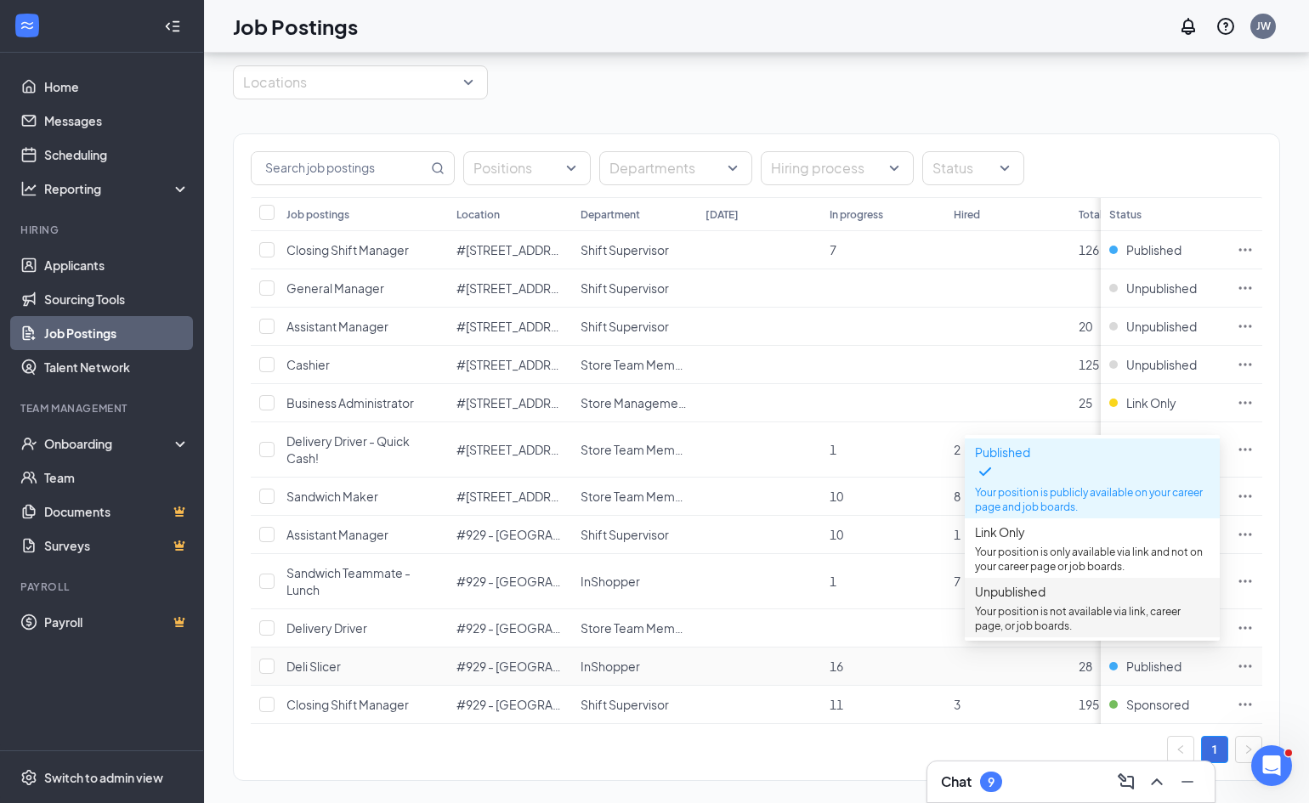
click at [1022, 598] on span "Unpublished" at bounding box center [1010, 591] width 71 height 15
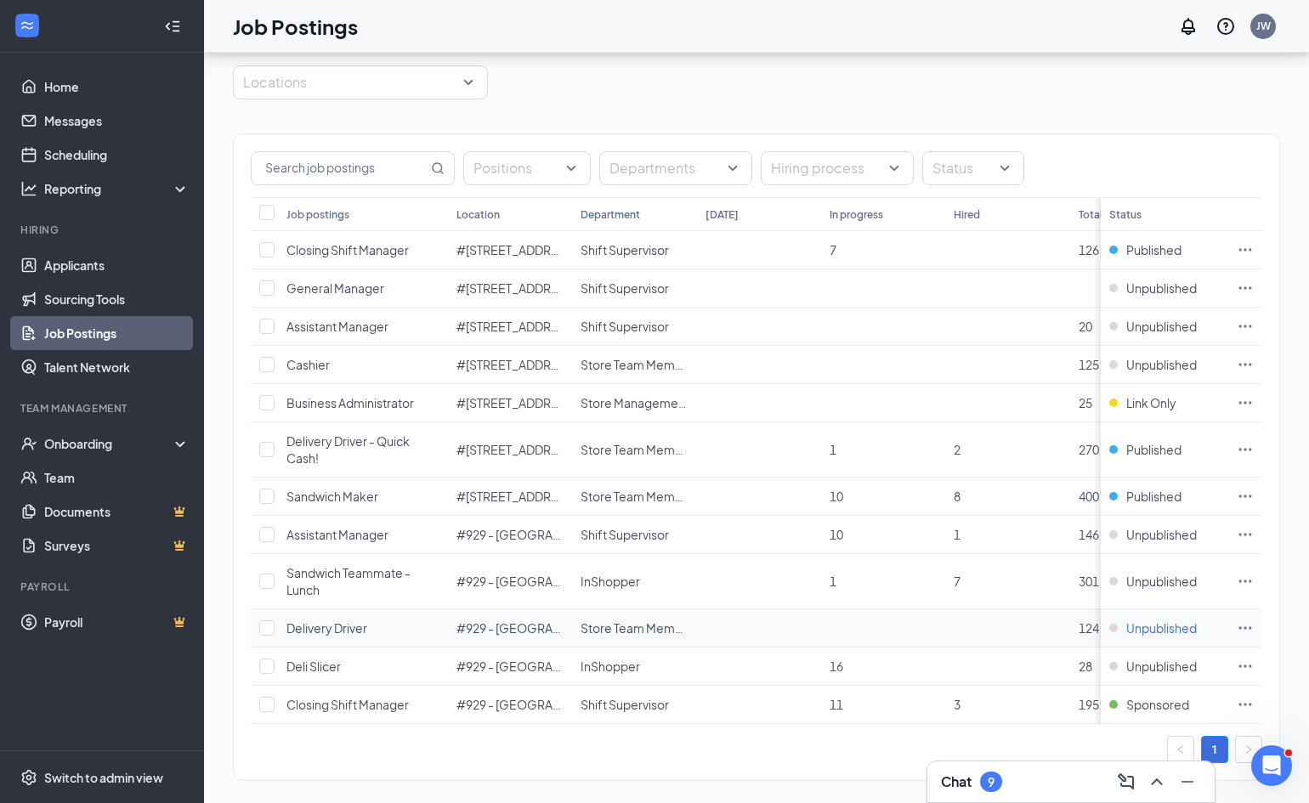
click at [1169, 629] on span "Unpublished" at bounding box center [1161, 628] width 71 height 17
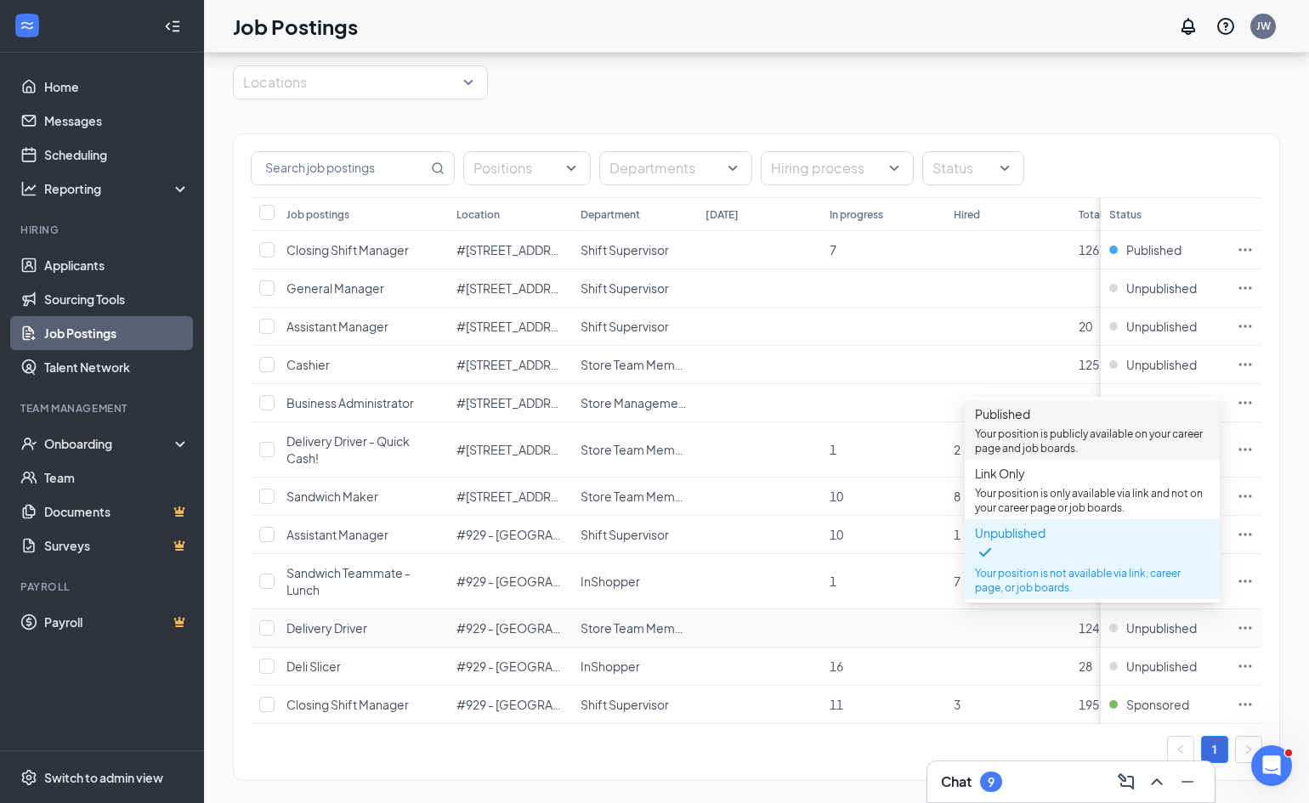
click at [1060, 440] on p "Your position is publicly available on your career page and job boards." at bounding box center [1092, 441] width 235 height 29
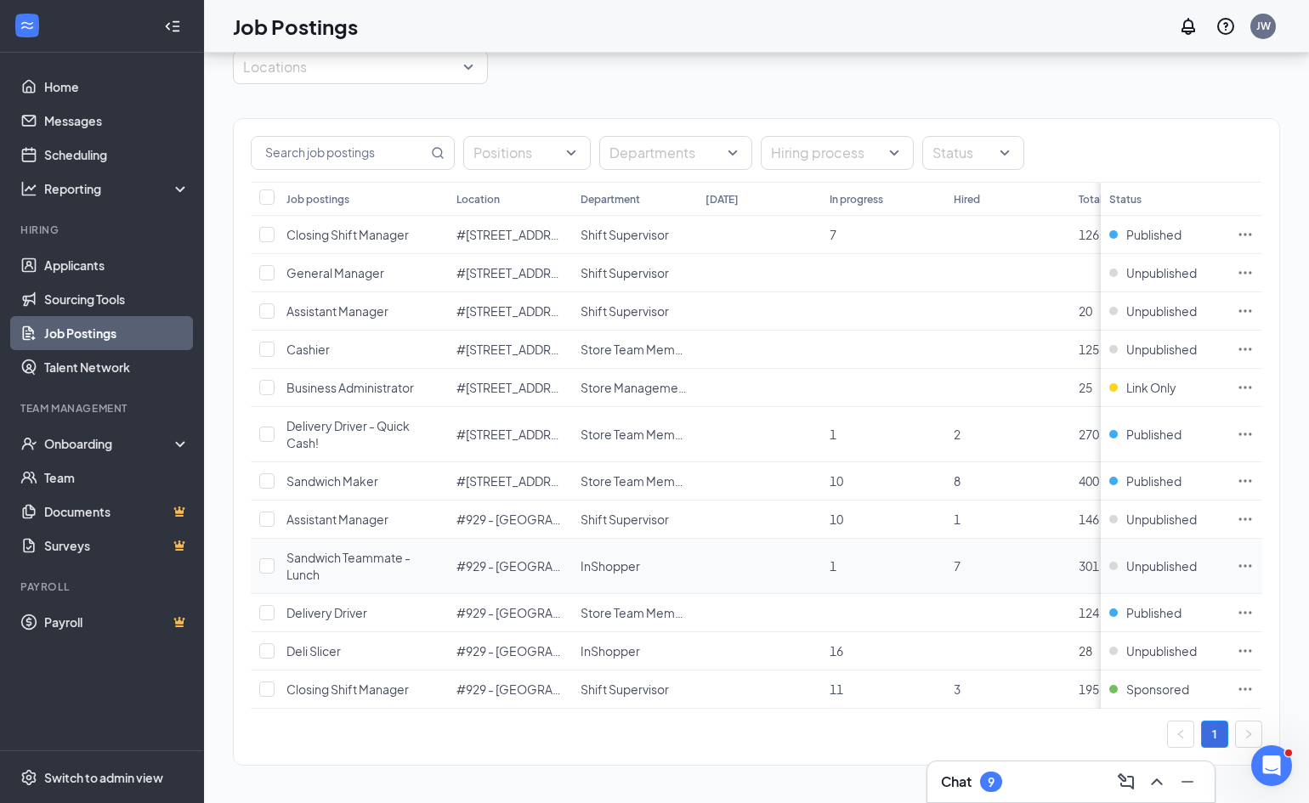
scroll to position [0, 0]
click at [383, 689] on span "Closing Shift Manager" at bounding box center [347, 689] width 122 height 15
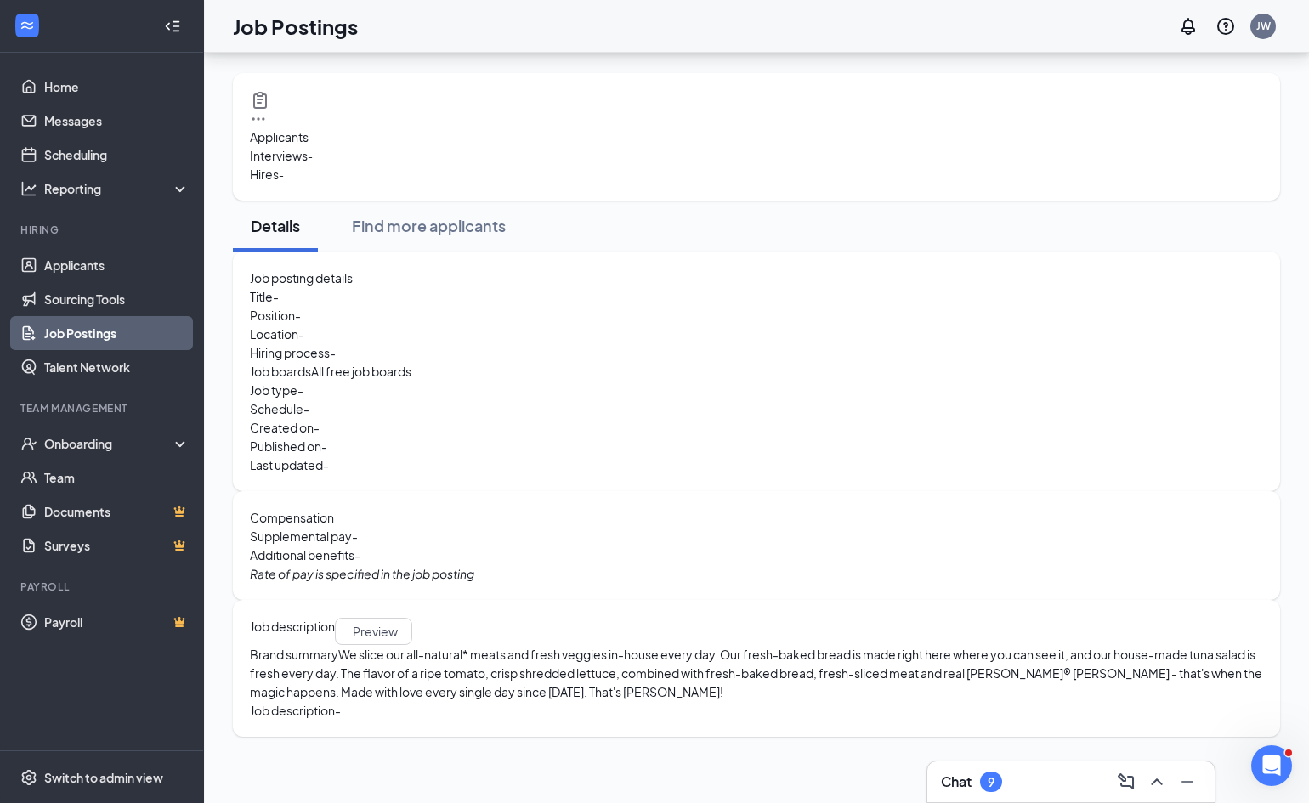
scroll to position [71, 0]
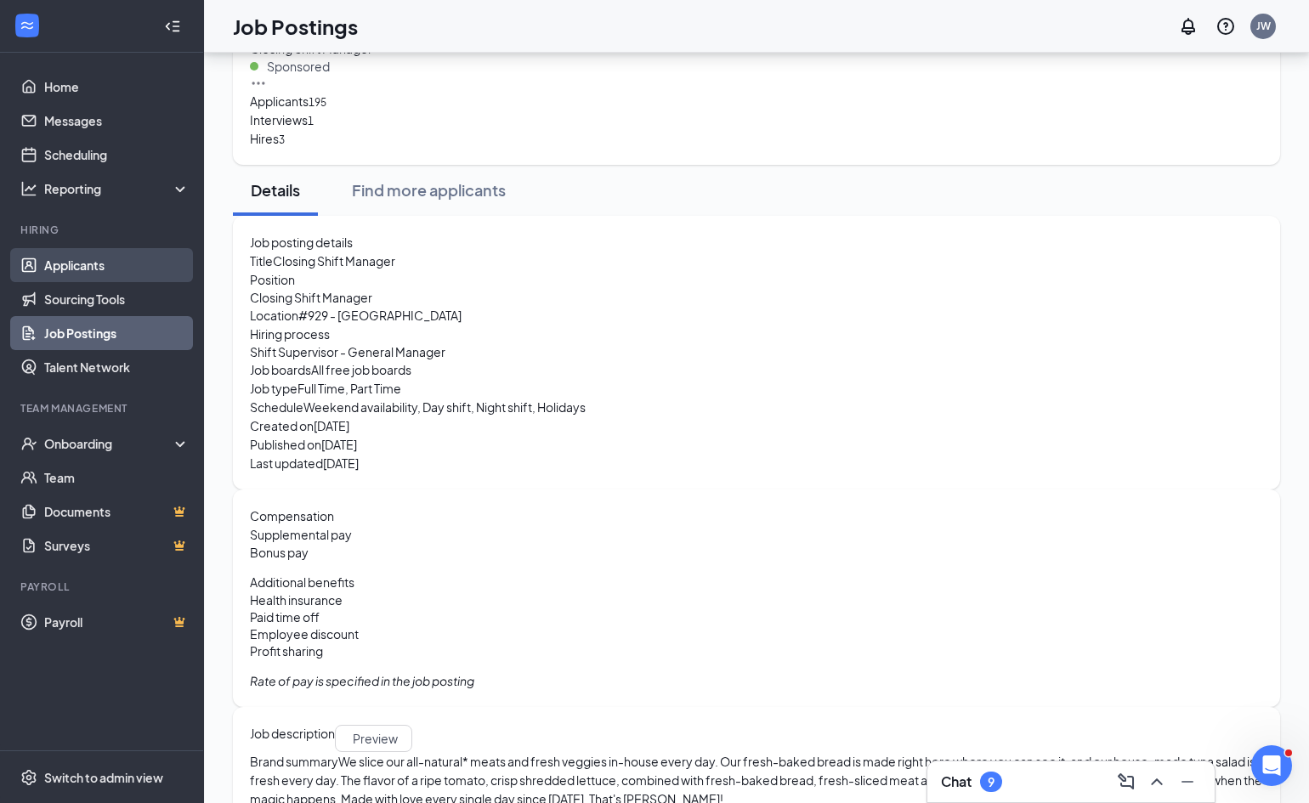
click at [91, 263] on link "Applicants" at bounding box center [116, 265] width 145 height 34
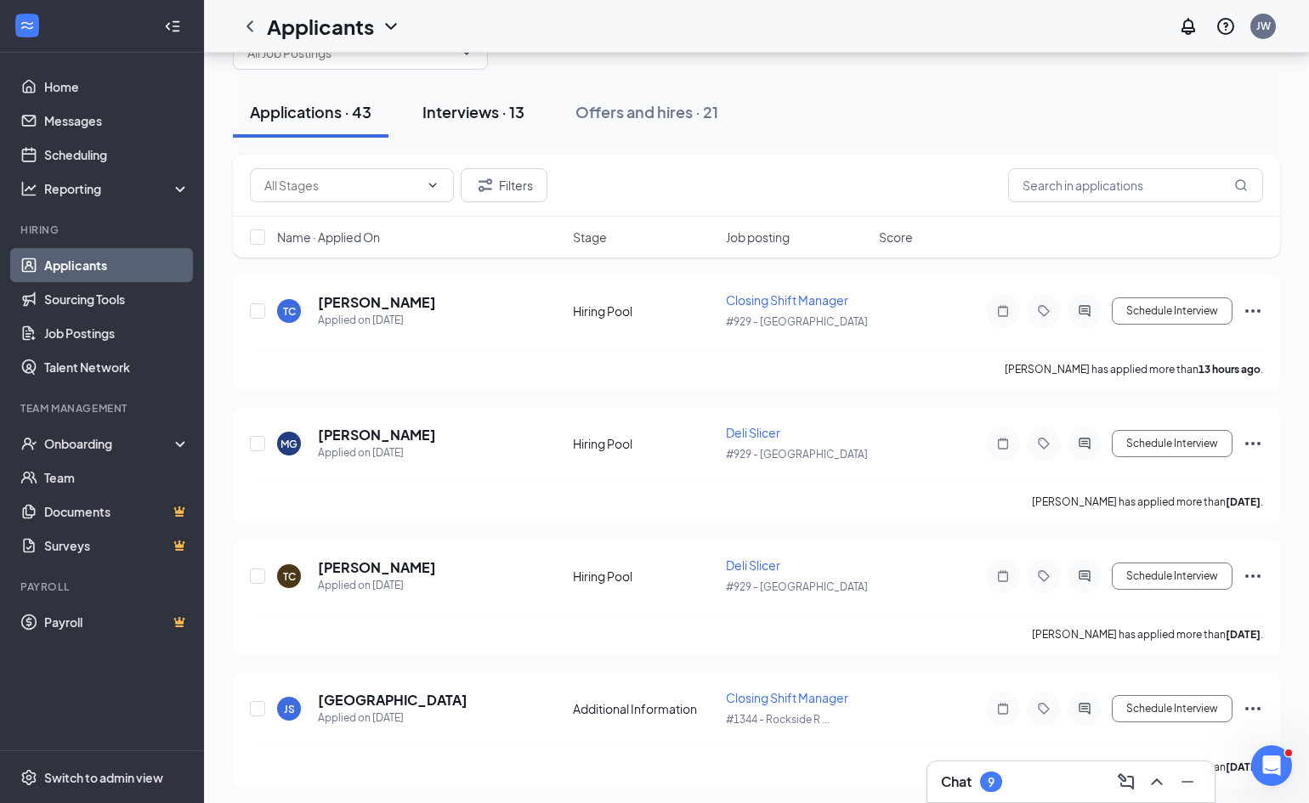
click at [472, 112] on div "Interviews · 13" at bounding box center [473, 111] width 102 height 21
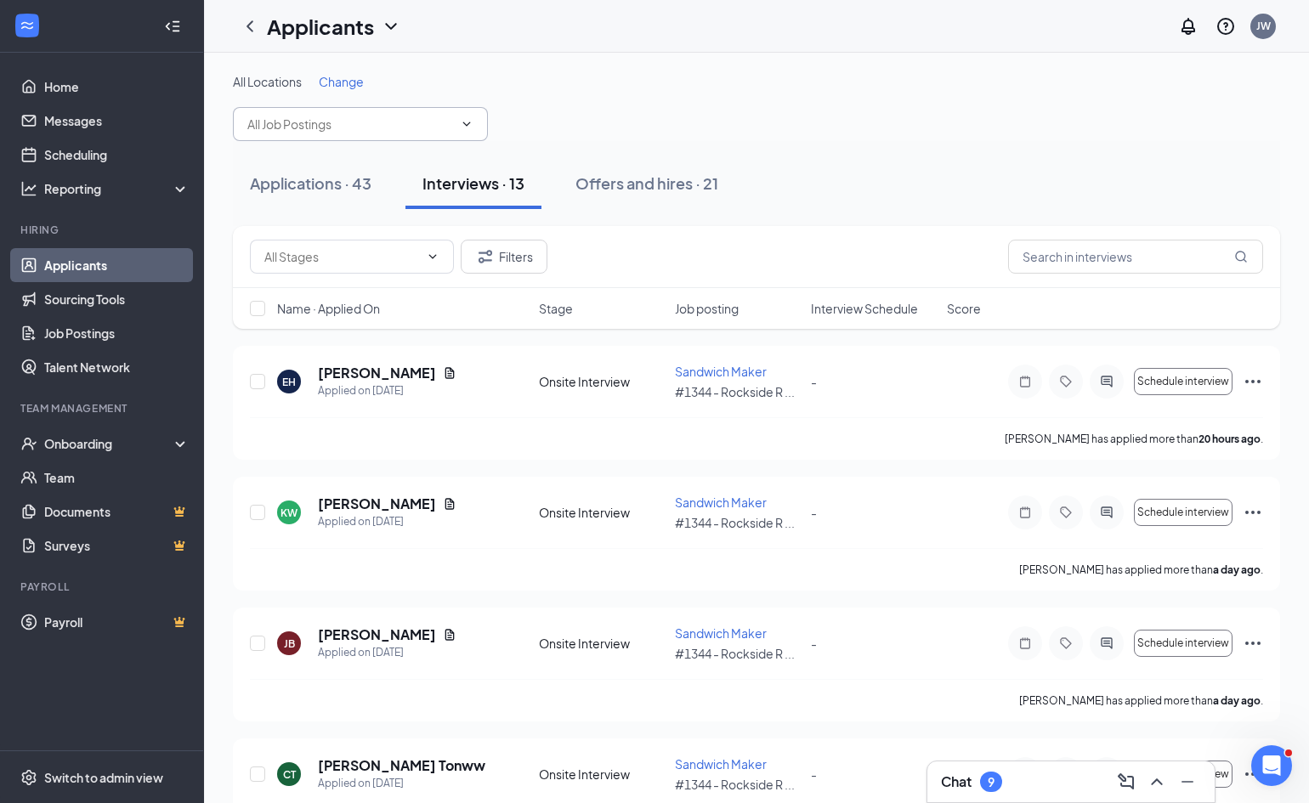
click at [467, 119] on icon "ChevronDown" at bounding box center [467, 124] width 14 height 14
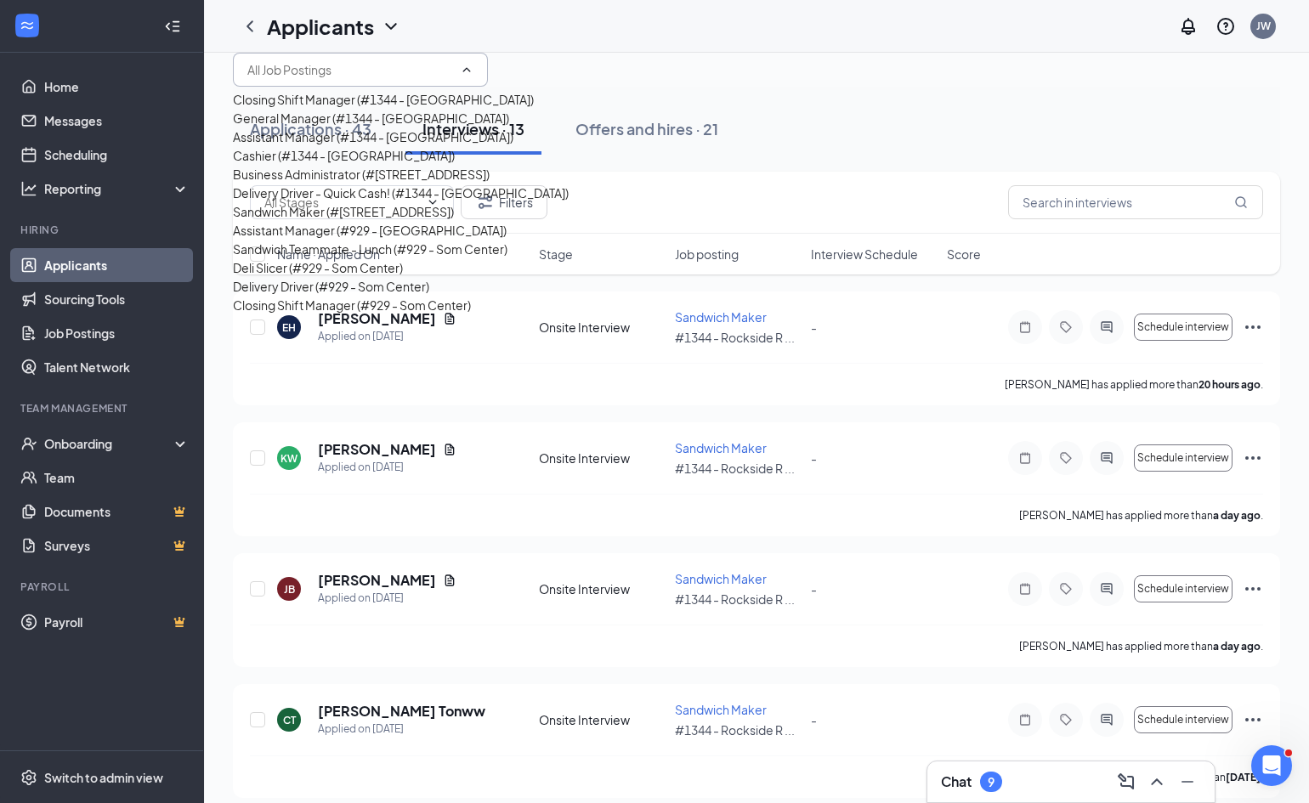
scroll to position [67, 0]
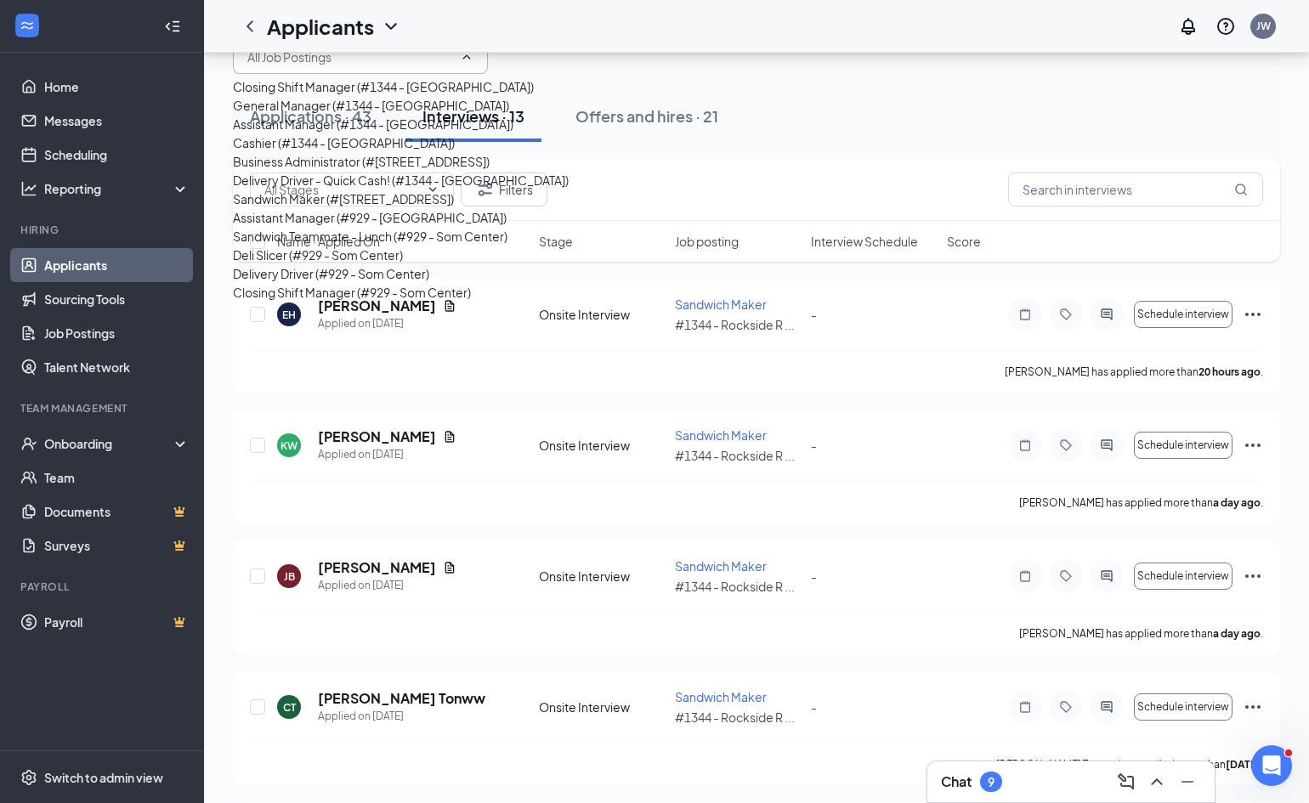
click at [342, 298] on div "Closing Shift Manager (#929 - Som Center)" at bounding box center [352, 292] width 238 height 19
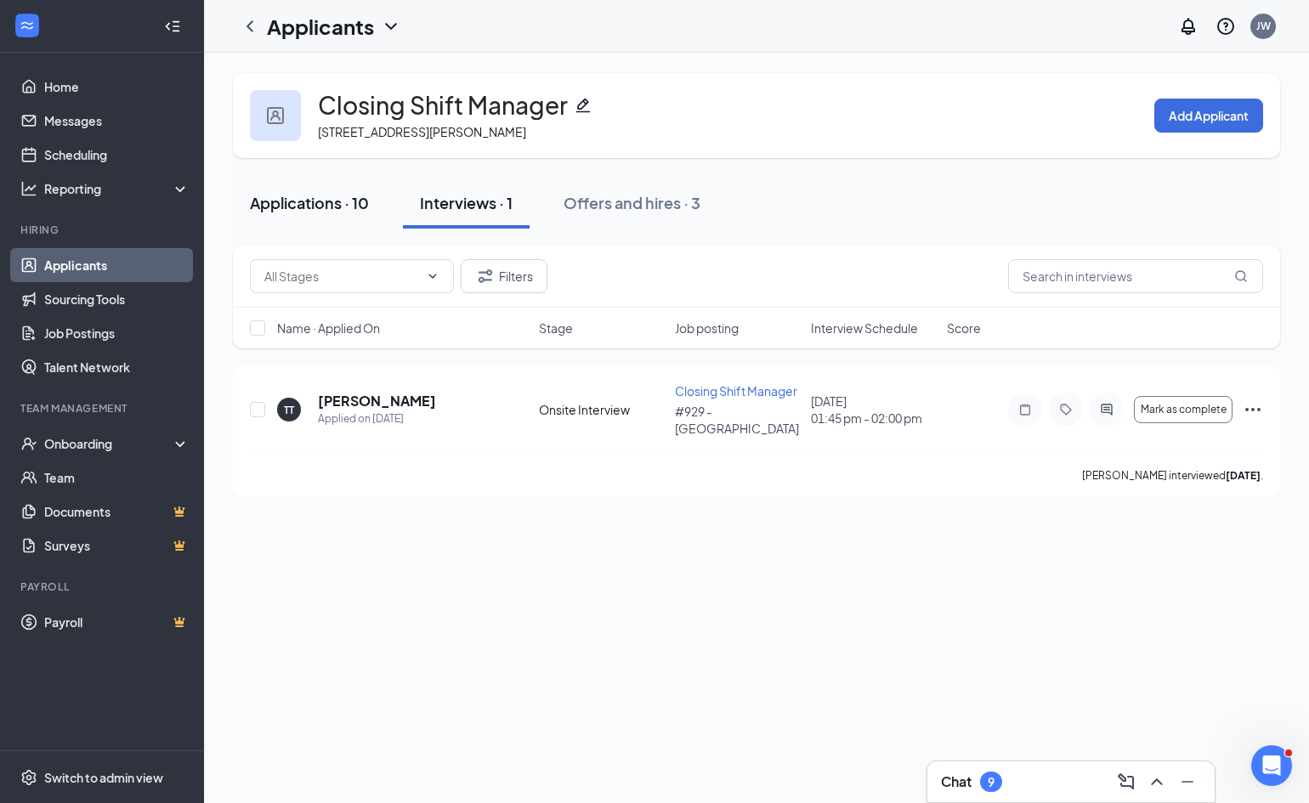
click at [321, 206] on div "Applications · 10" at bounding box center [309, 202] width 119 height 21
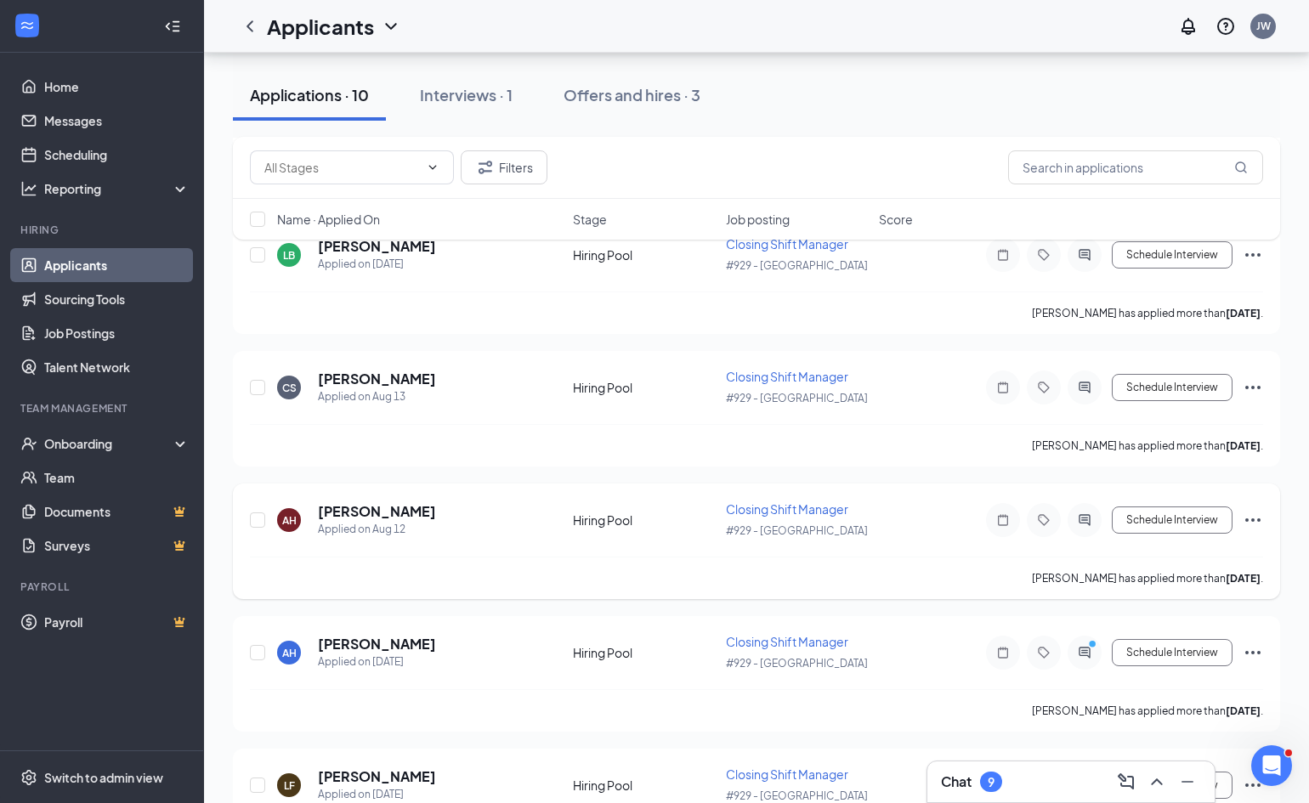
scroll to position [414, 0]
click at [1091, 648] on icon "PrimaryDot" at bounding box center [1095, 644] width 20 height 14
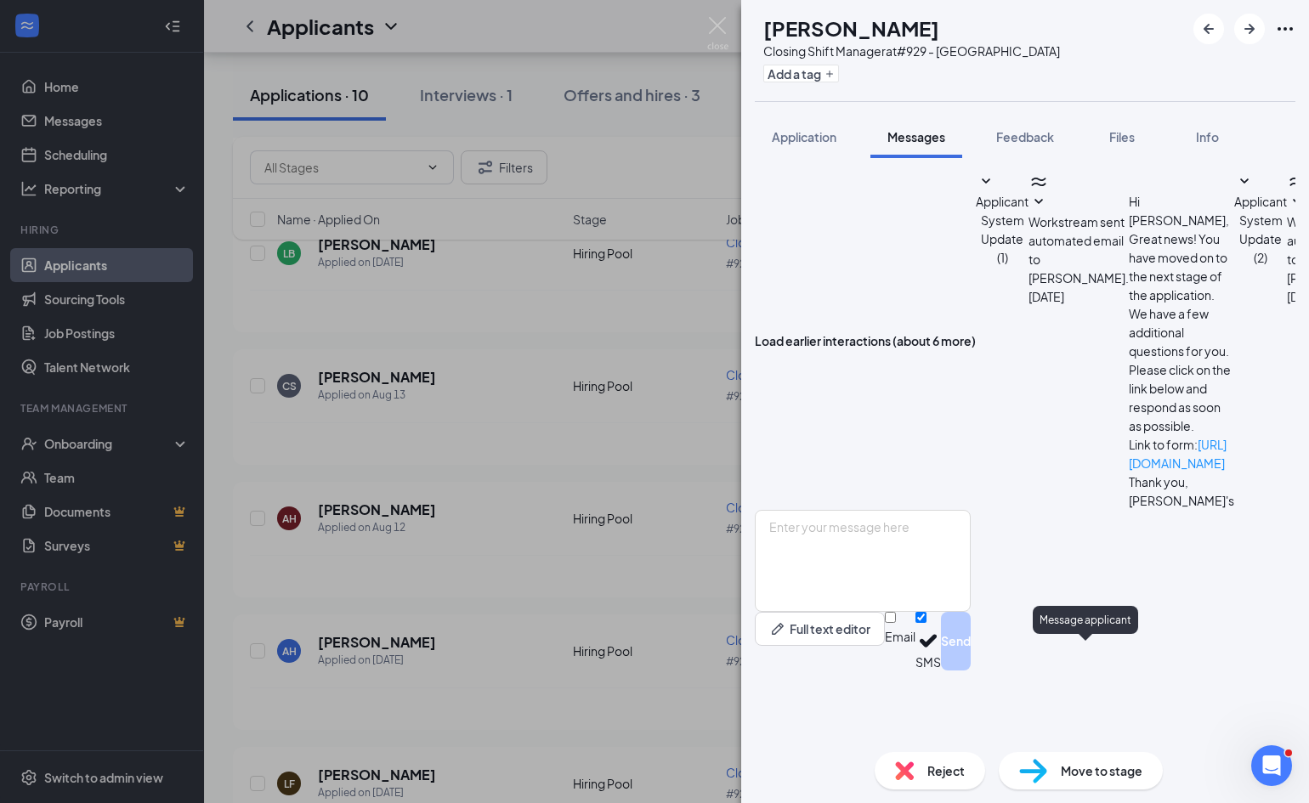
scroll to position [420, 0]
click at [700, 23] on div "AH [PERSON_NAME] Closing Shift Manager at #929 - Som Center Add a tag Applicati…" at bounding box center [654, 401] width 1309 height 803
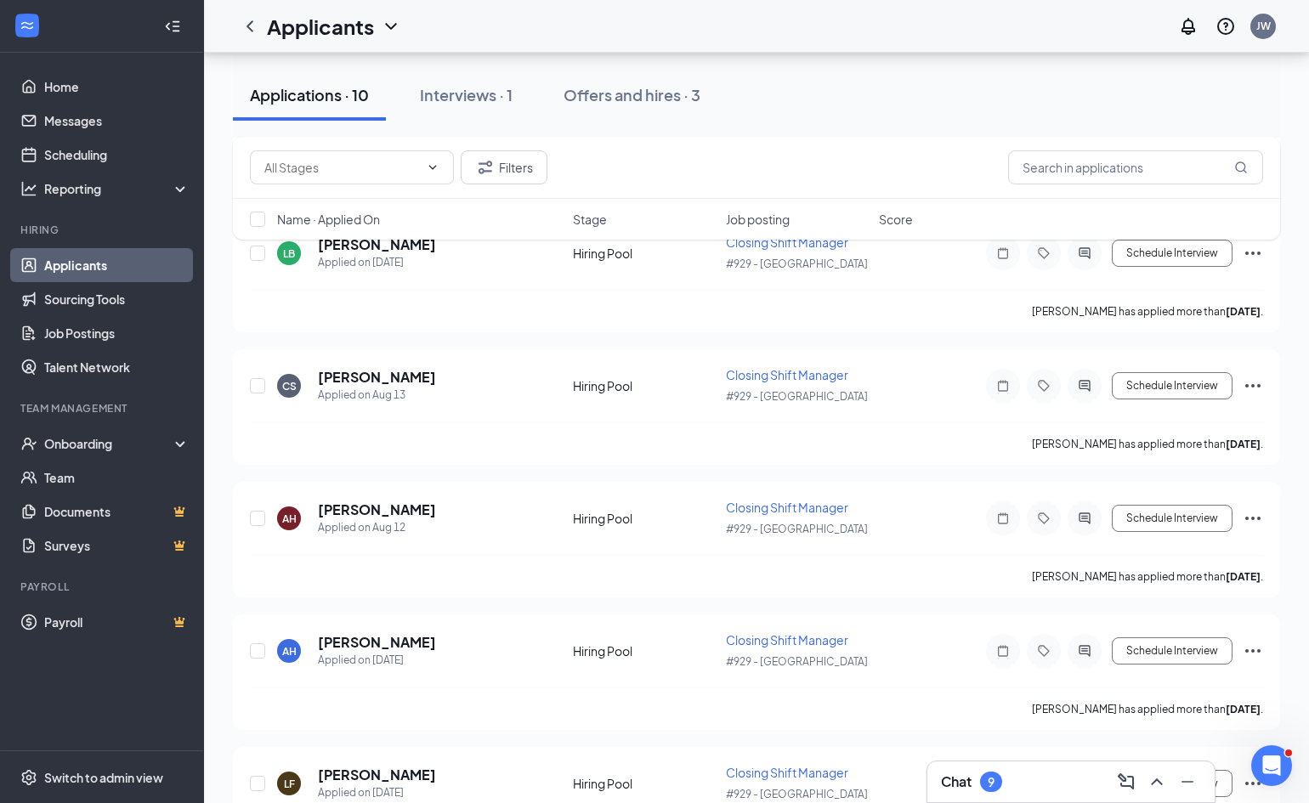
click at [713, 23] on div "Applicants JW" at bounding box center [756, 26] width 1105 height 53
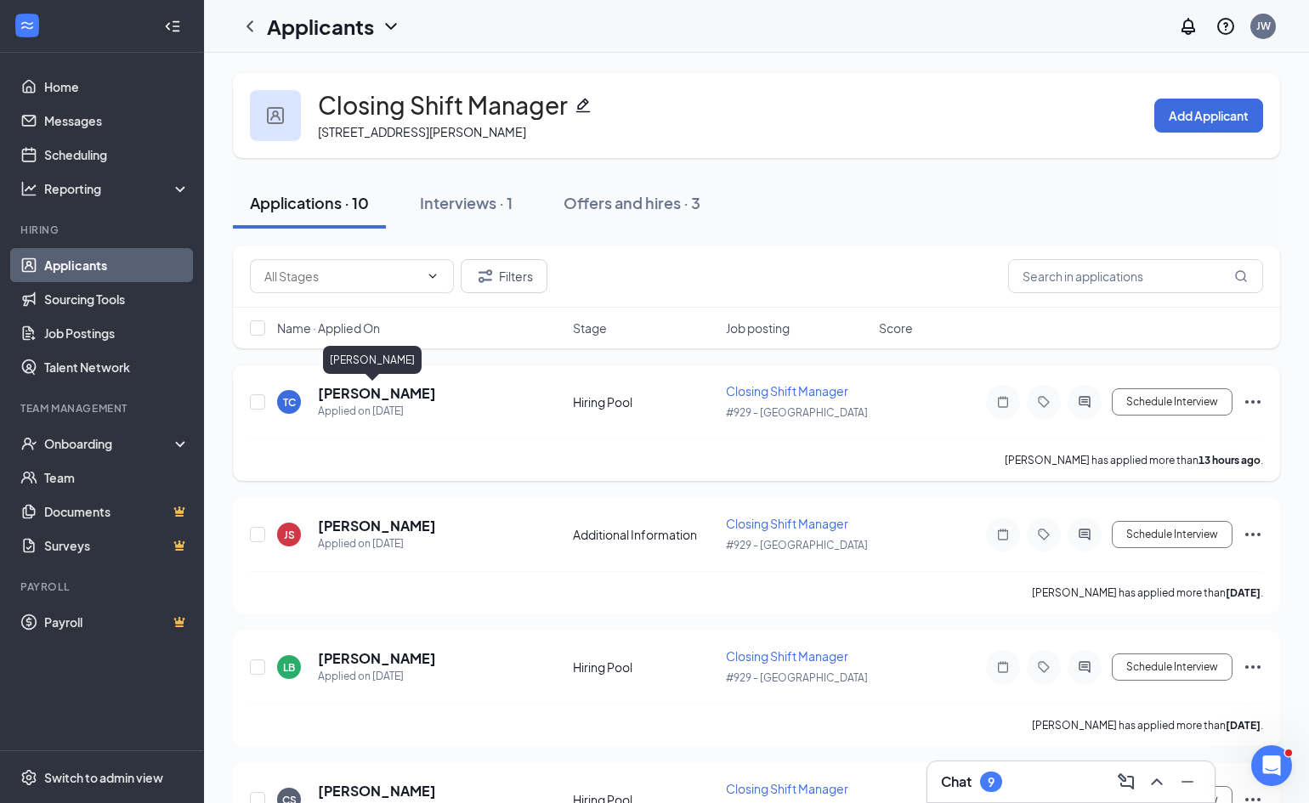
click at [343, 394] on h5 "[PERSON_NAME]" at bounding box center [377, 393] width 118 height 19
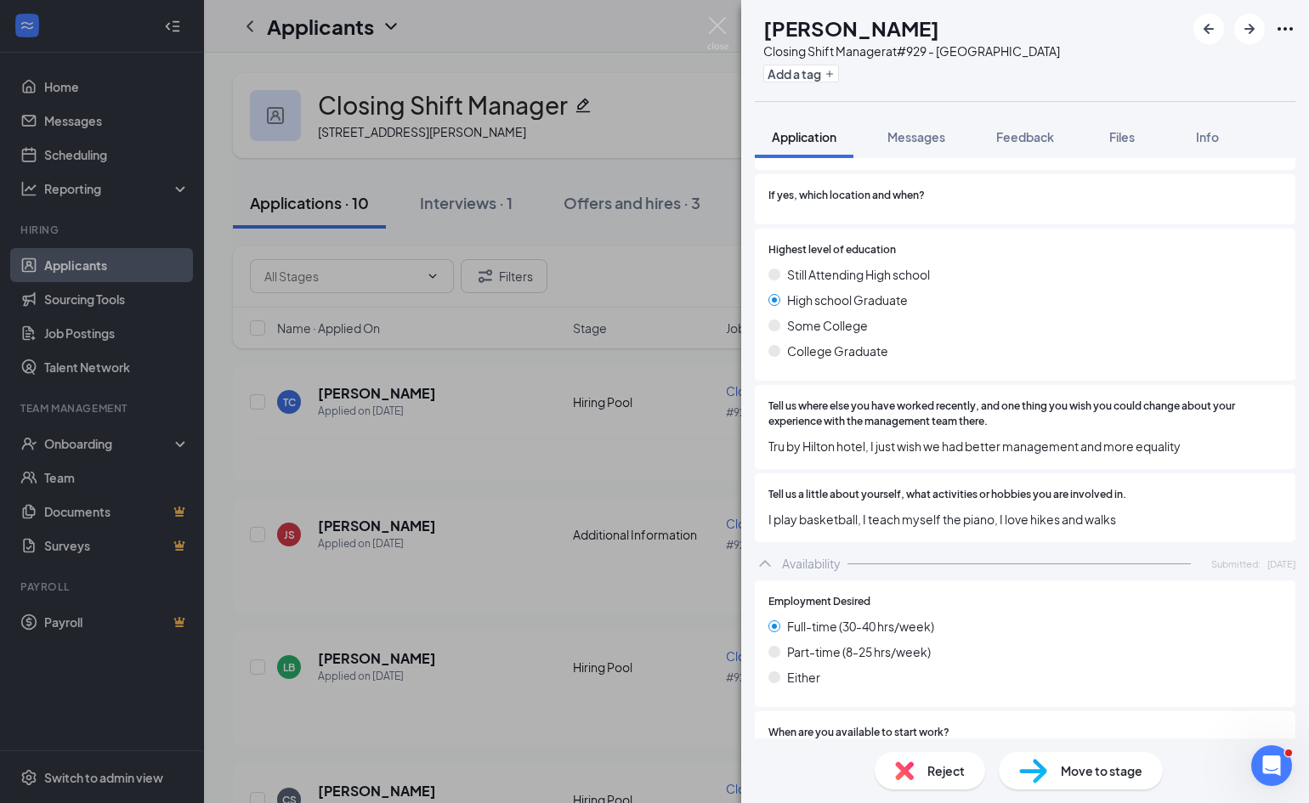
scroll to position [778, 0]
click at [939, 758] on div "Reject" at bounding box center [930, 770] width 110 height 37
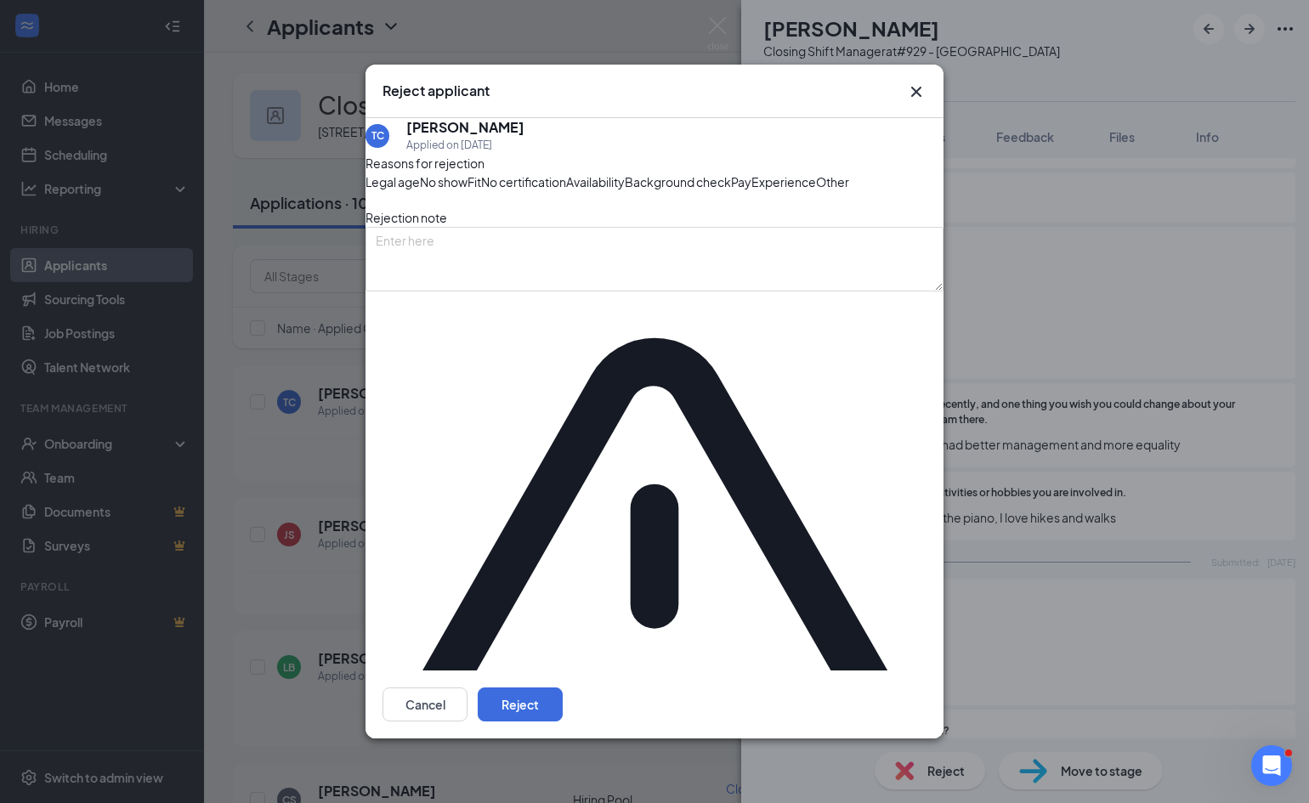
click at [481, 191] on span "Fit" at bounding box center [474, 182] width 14 height 19
click at [563, 688] on button "Reject" at bounding box center [520, 705] width 85 height 34
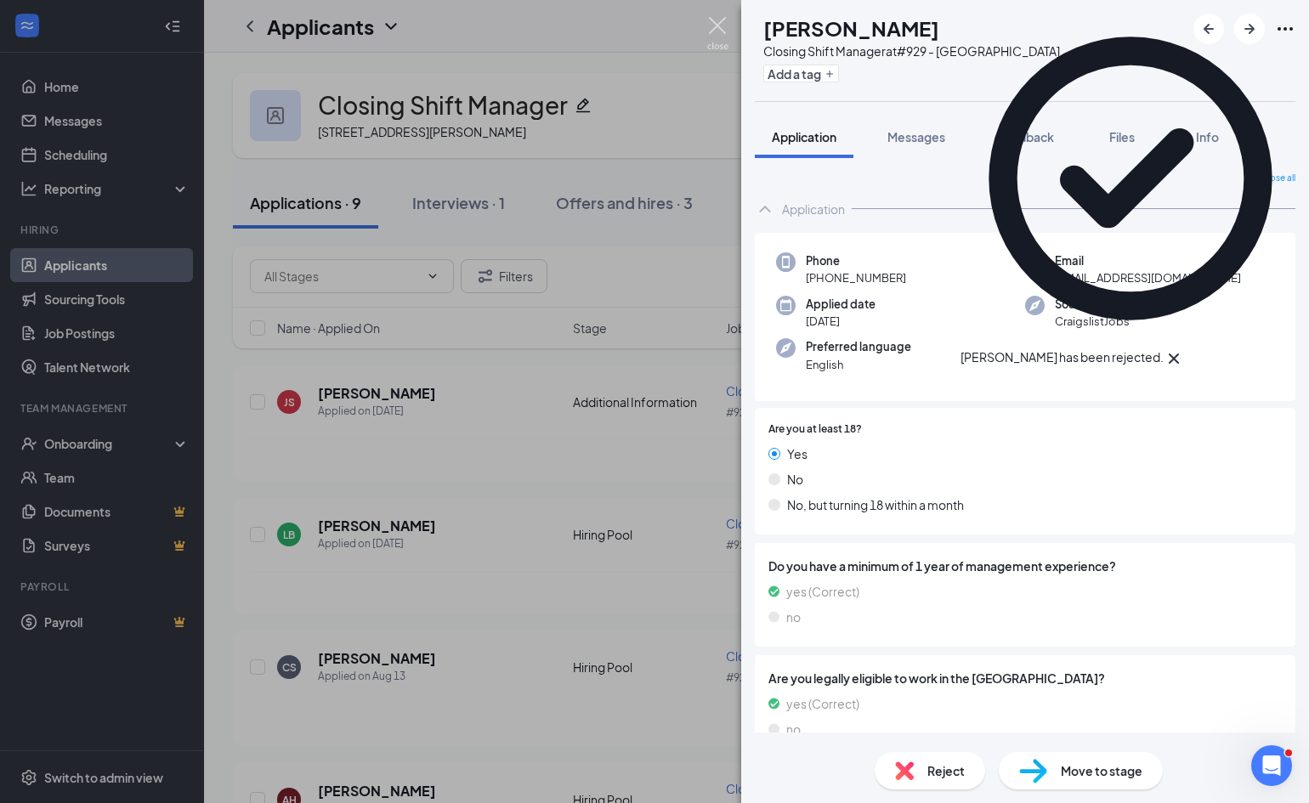
click at [715, 30] on img at bounding box center [717, 33] width 21 height 33
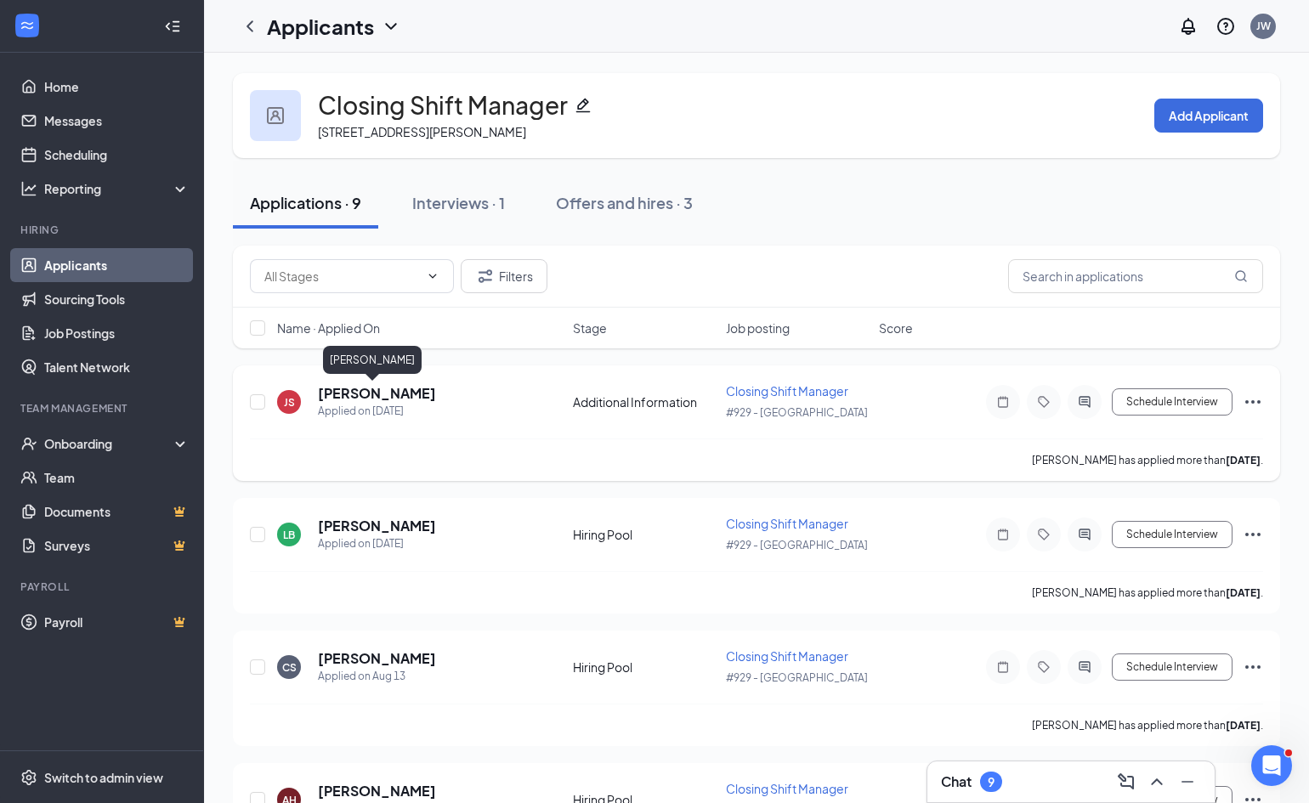
click at [370, 398] on h5 "[PERSON_NAME]" at bounding box center [377, 393] width 118 height 19
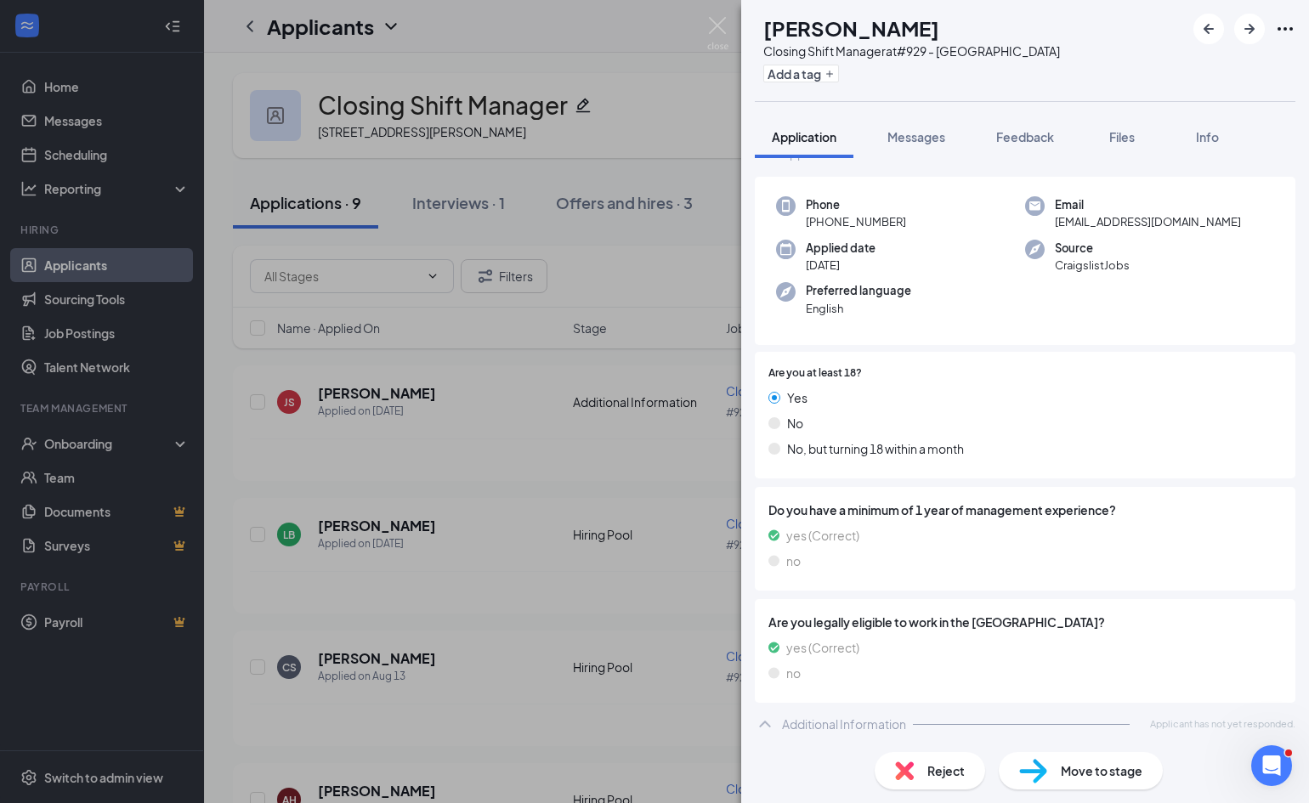
scroll to position [55, 0]
click at [927, 130] on span "Messages" at bounding box center [916, 136] width 58 height 15
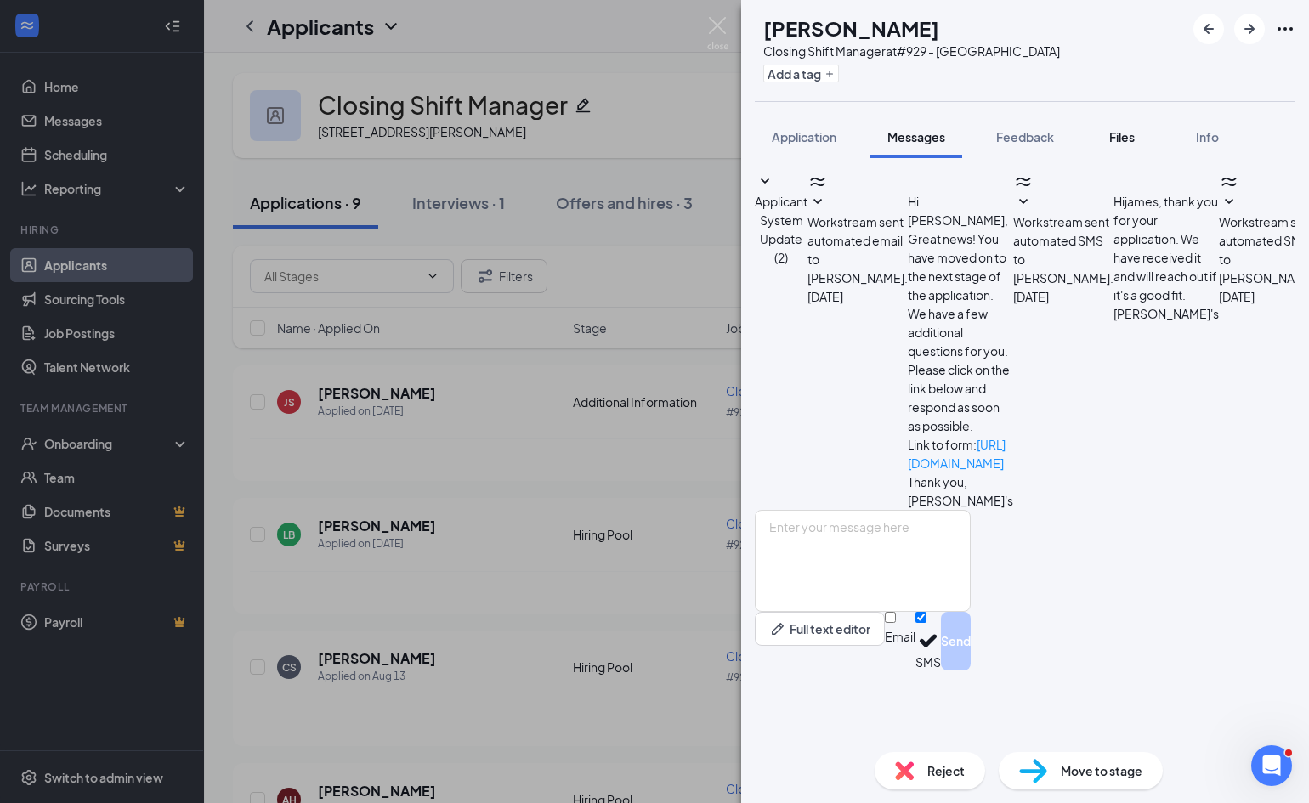
scroll to position [216, 0]
click at [1129, 133] on span "Files" at bounding box center [1121, 136] width 25 height 15
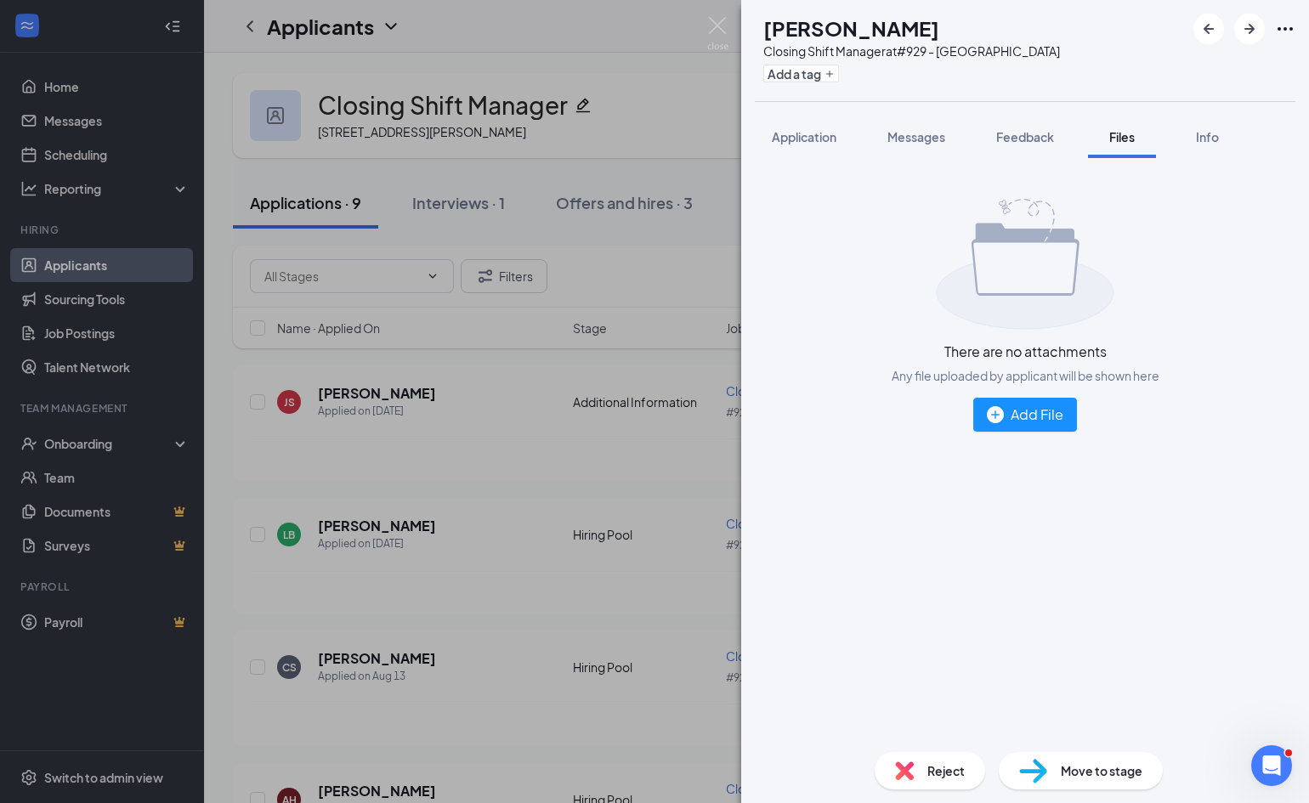
click at [933, 780] on div "Reject" at bounding box center [930, 770] width 110 height 37
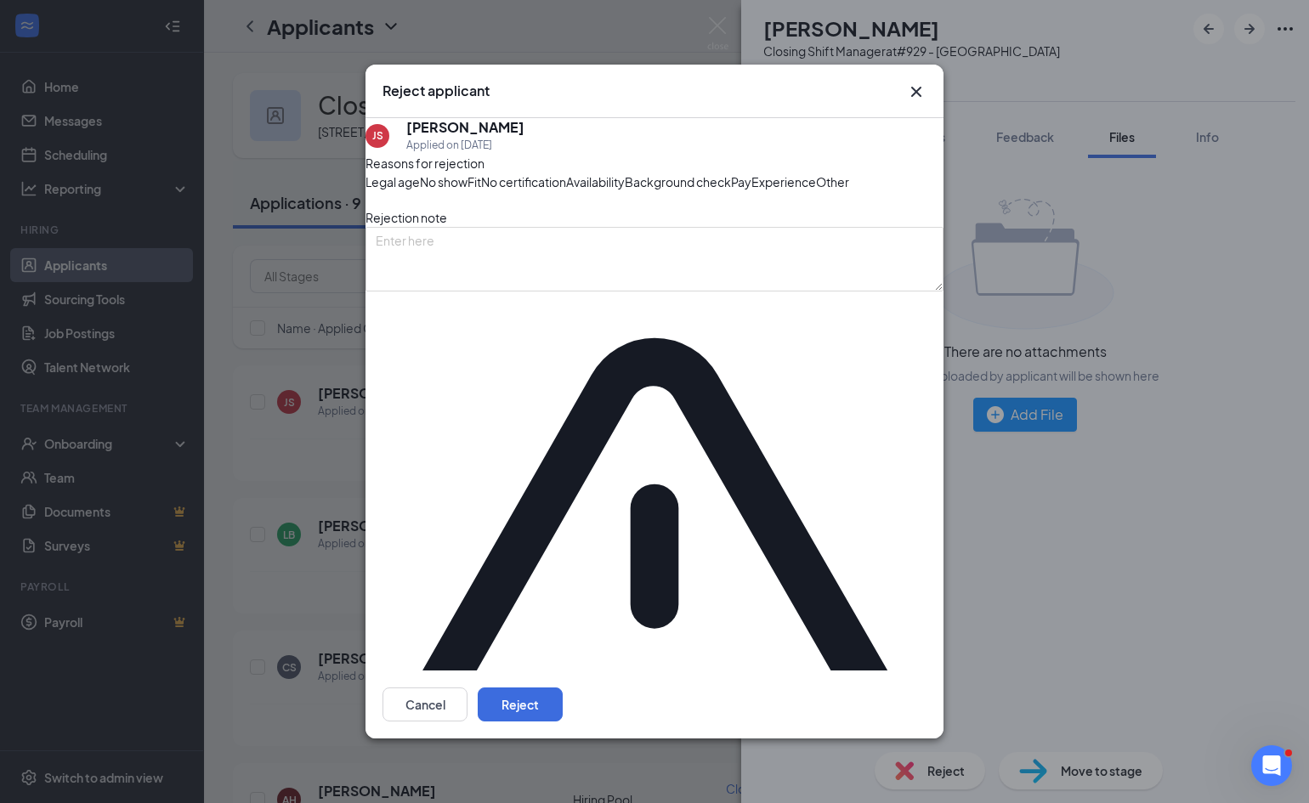
click at [816, 191] on span "Other" at bounding box center [832, 182] width 33 height 19
click at [563, 688] on button "Reject" at bounding box center [520, 705] width 85 height 34
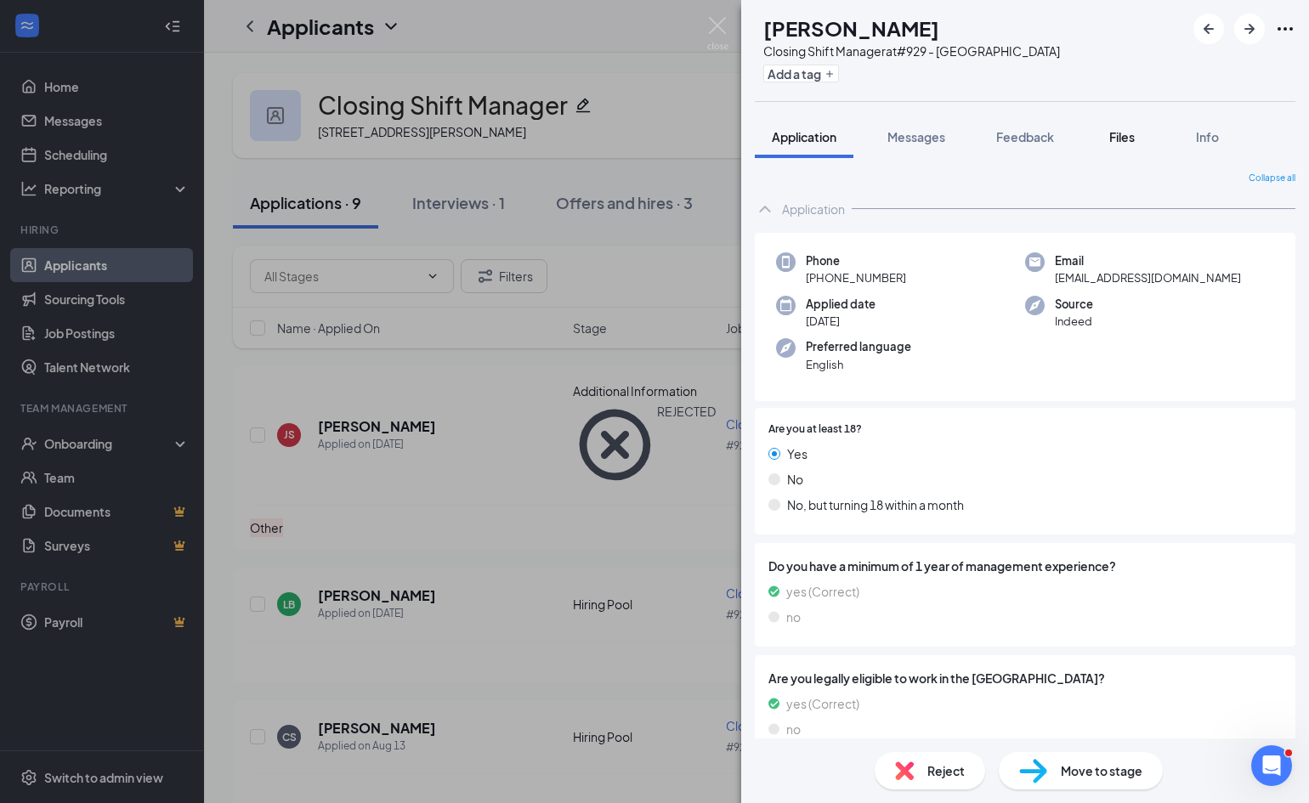
click at [1106, 139] on button "Files" at bounding box center [1122, 137] width 68 height 42
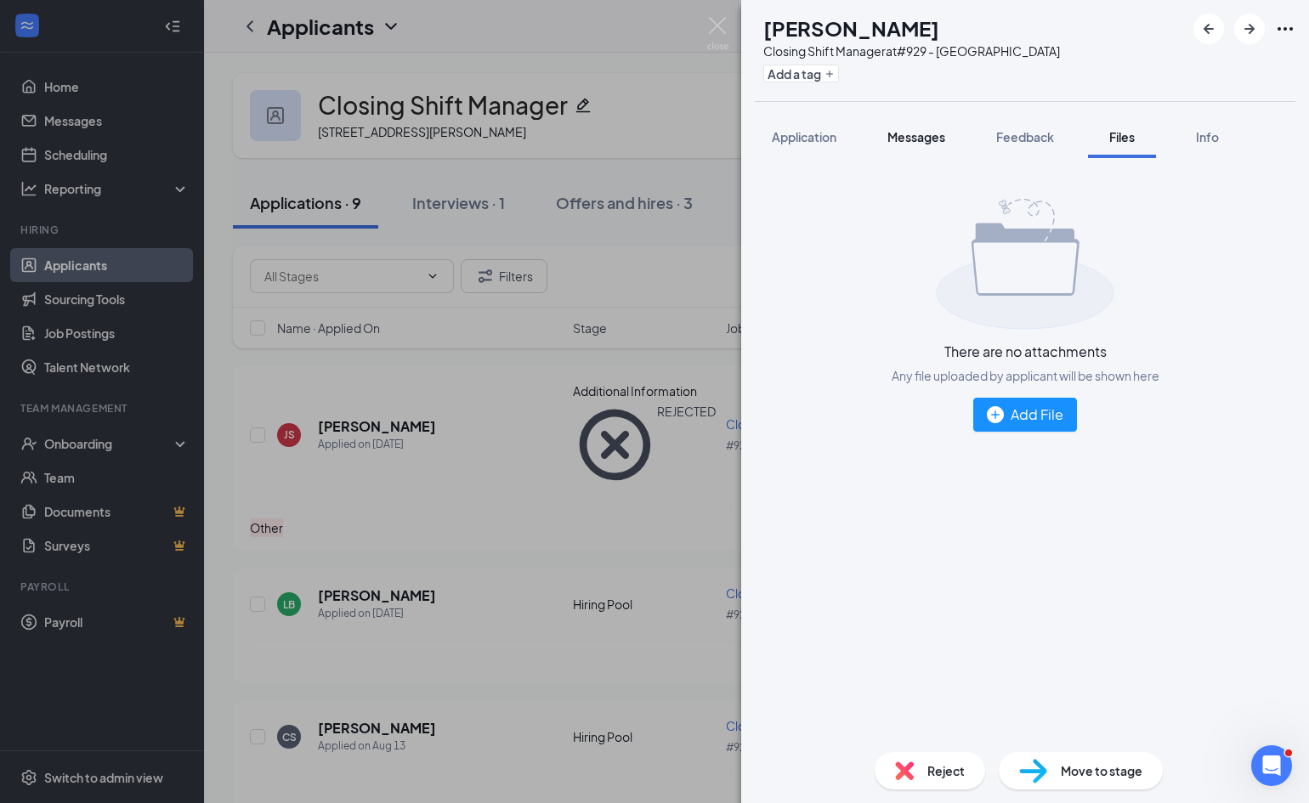
click at [925, 139] on span "Messages" at bounding box center [916, 136] width 58 height 15
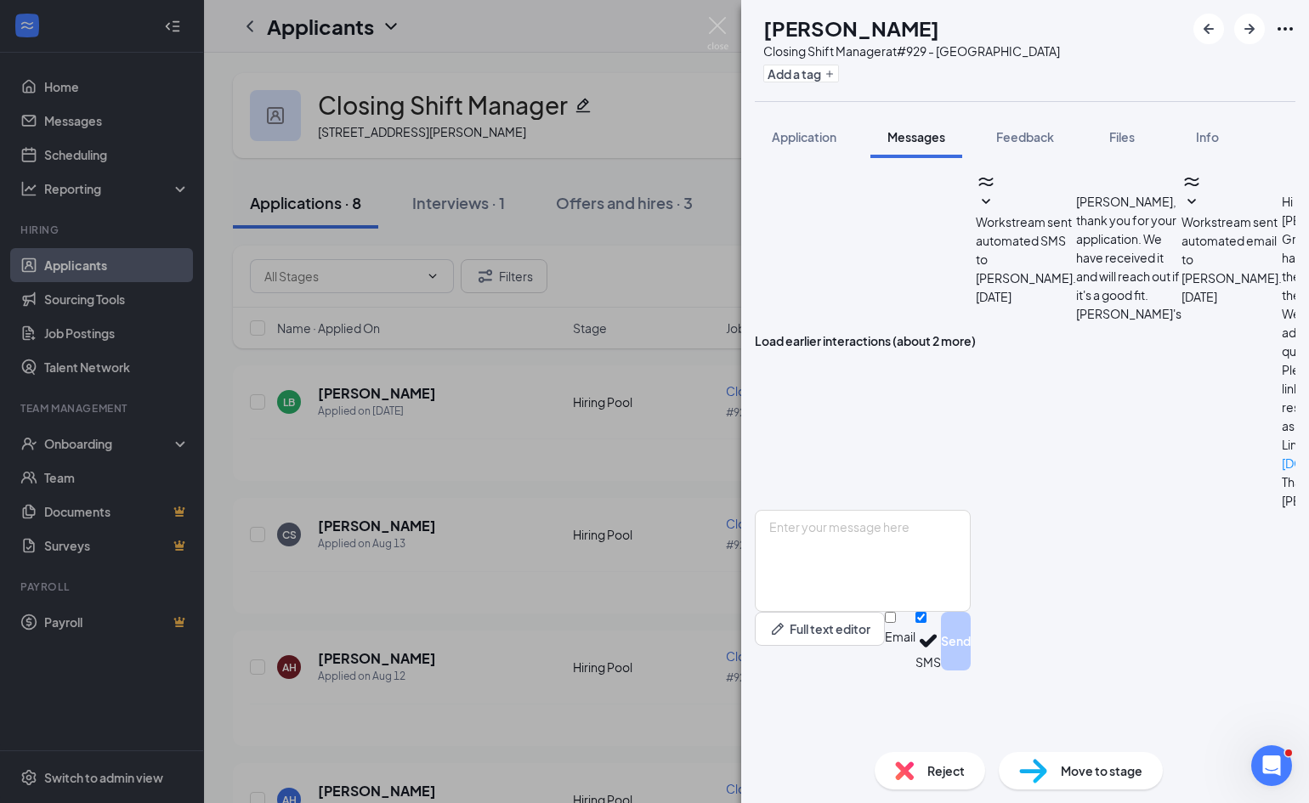
click at [1083, 767] on span "Move to stage" at bounding box center [1102, 771] width 82 height 19
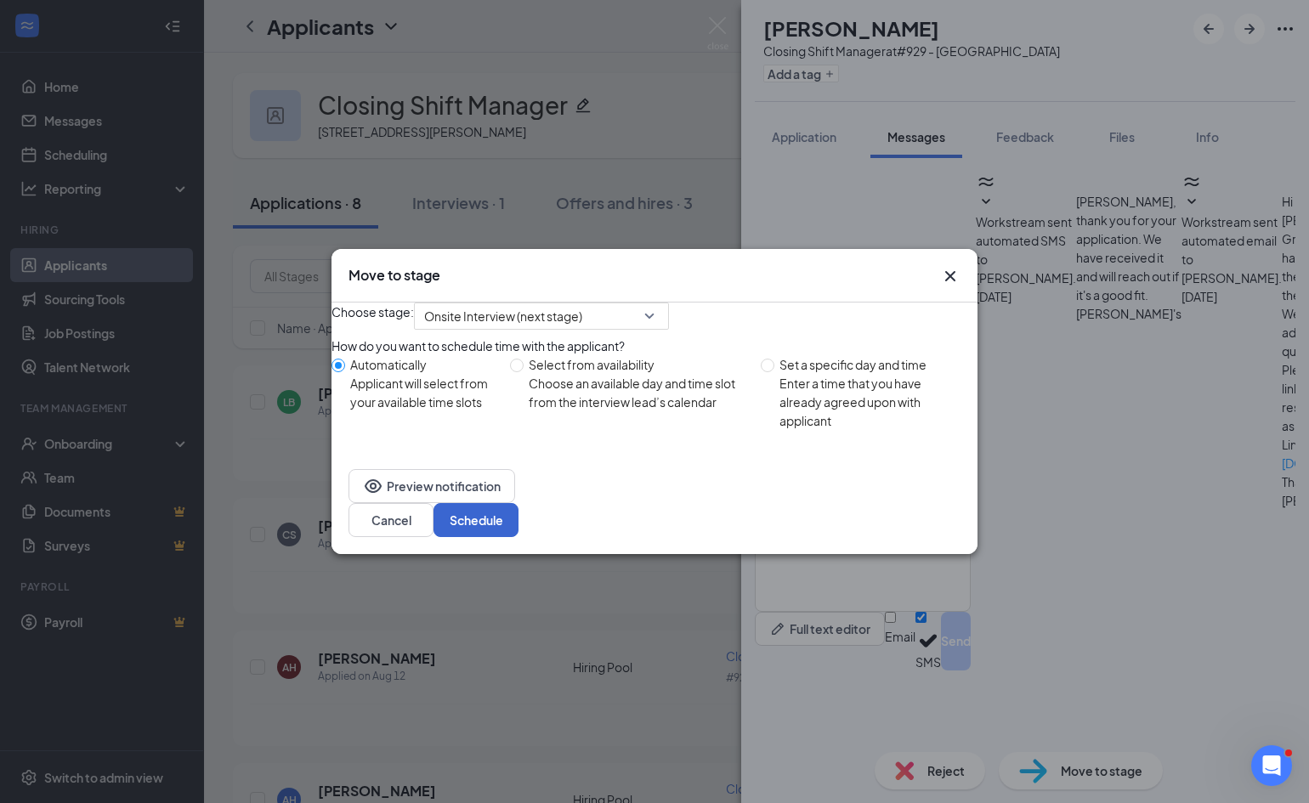
click at [518, 537] on button "Schedule" at bounding box center [475, 520] width 85 height 34
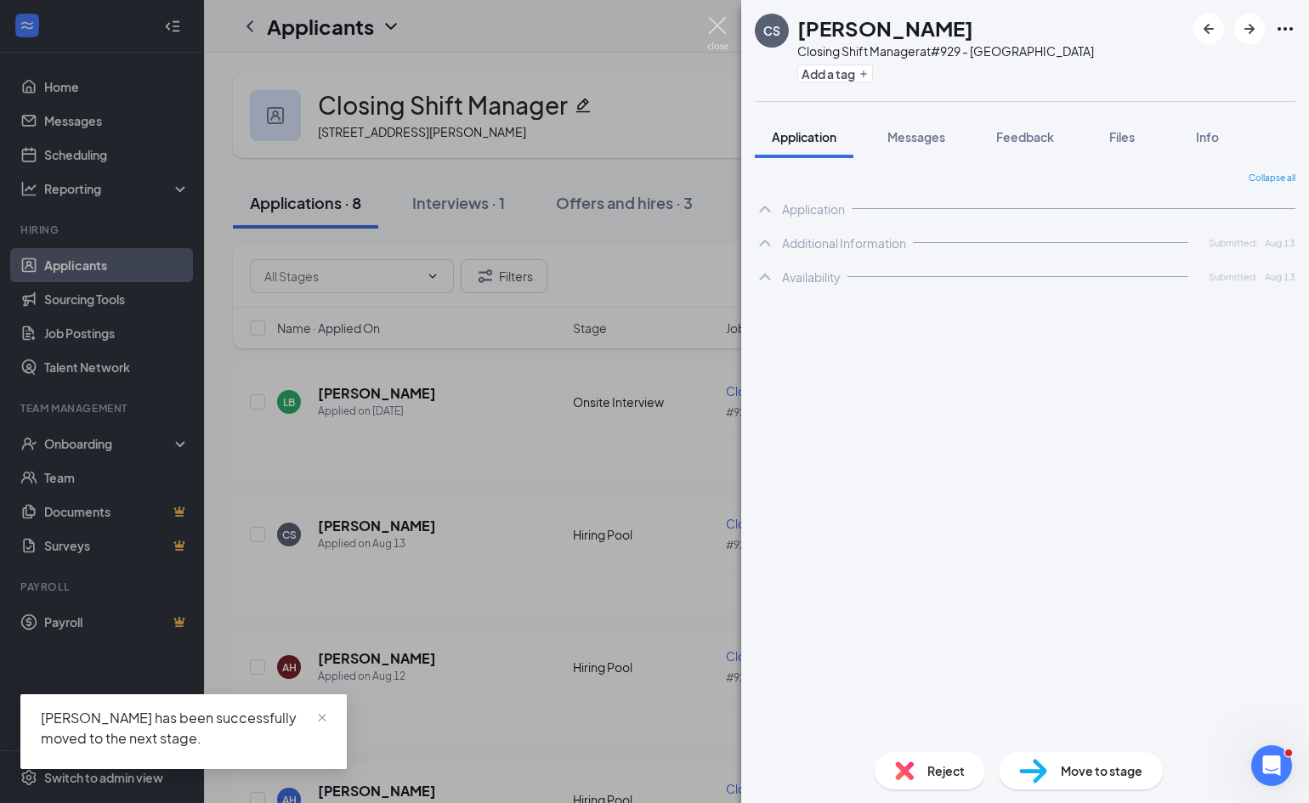
click at [719, 27] on img at bounding box center [717, 33] width 21 height 33
